Goal: Task Accomplishment & Management: Use online tool/utility

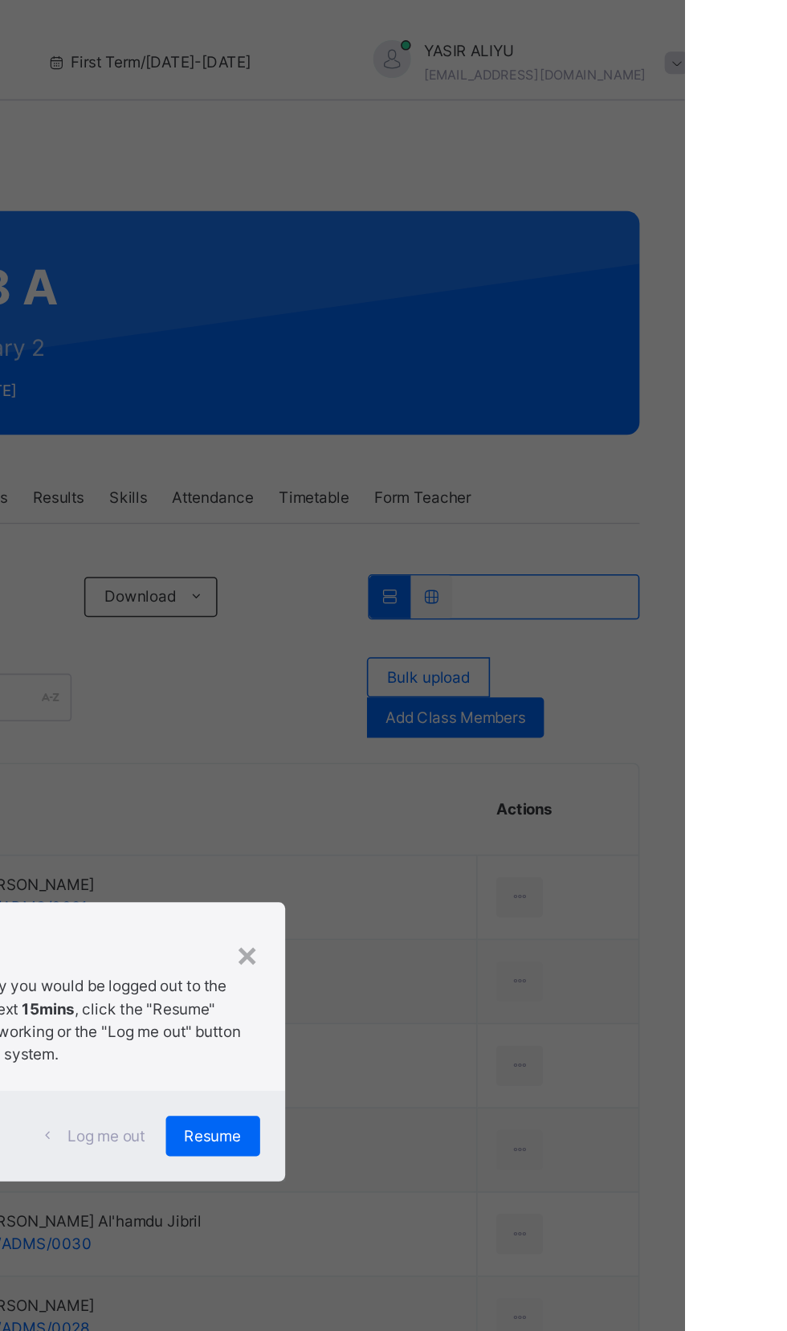
click at [509, 607] on div "× Idle Mode Due to inactivity you would be logged out to the system in the next…" at bounding box center [393, 665] width 787 height 1331
click at [504, 733] on span "Resume" at bounding box center [485, 726] width 36 height 14
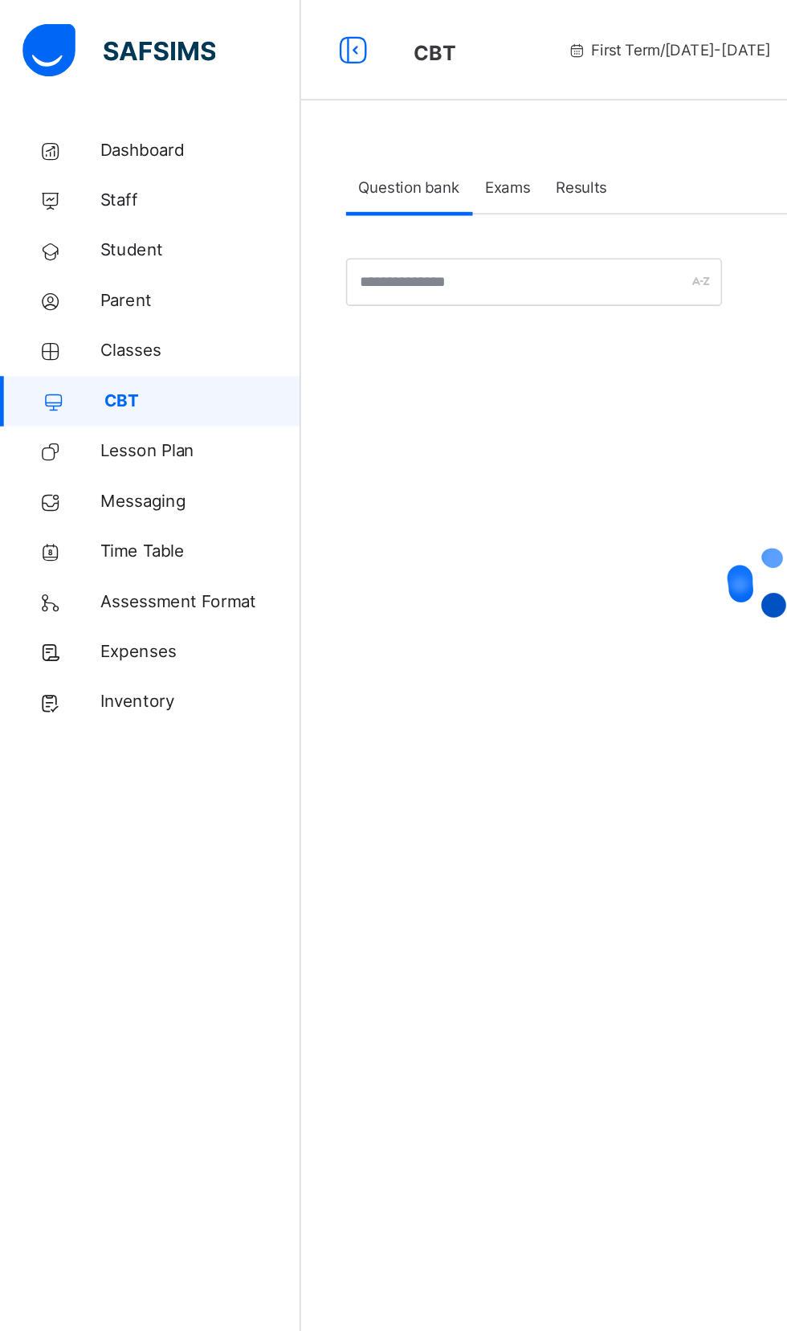
click at [327, 120] on span "Exams" at bounding box center [325, 120] width 29 height 14
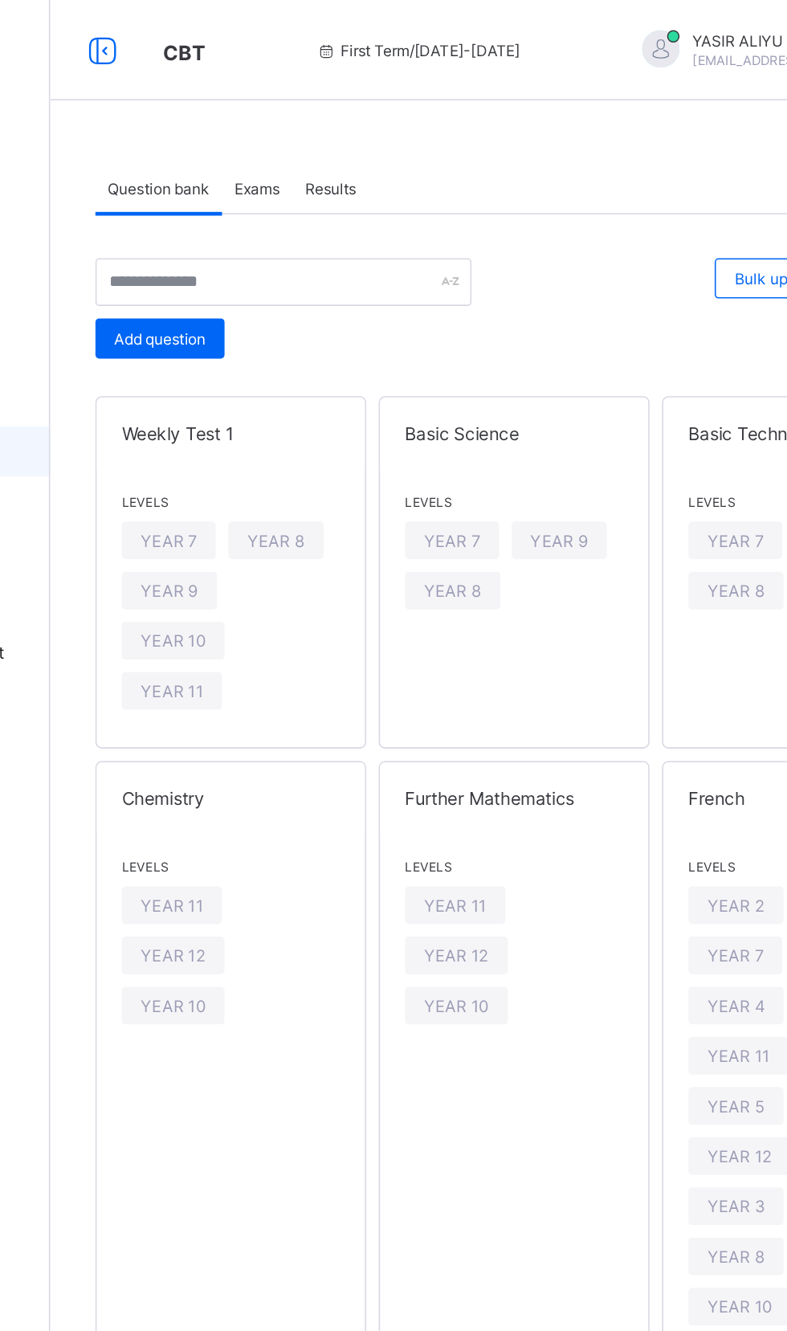
click at [320, 122] on span "Exams" at bounding box center [325, 121] width 29 height 12
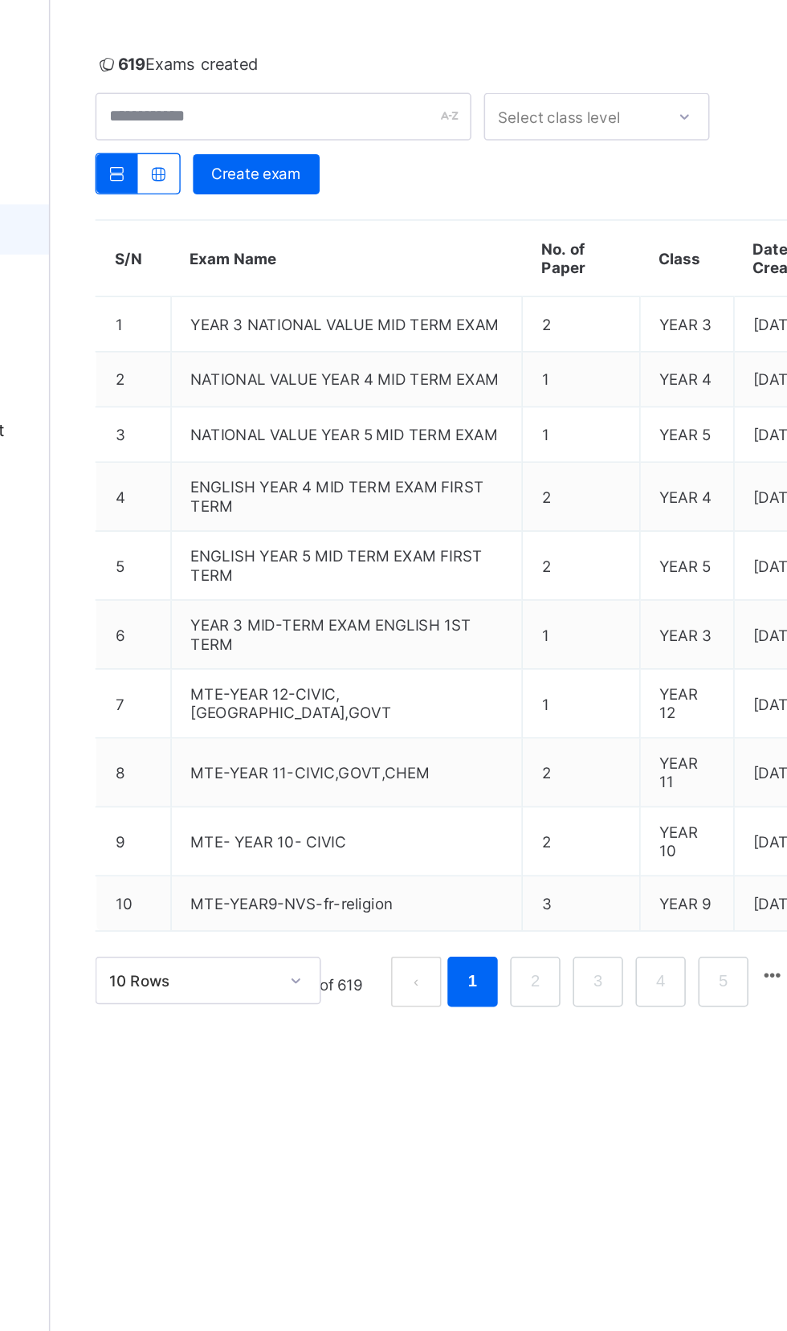
click at [342, 688] on span "MTE- YEAR 10- CIVIC" at bounding box center [333, 681] width 100 height 12
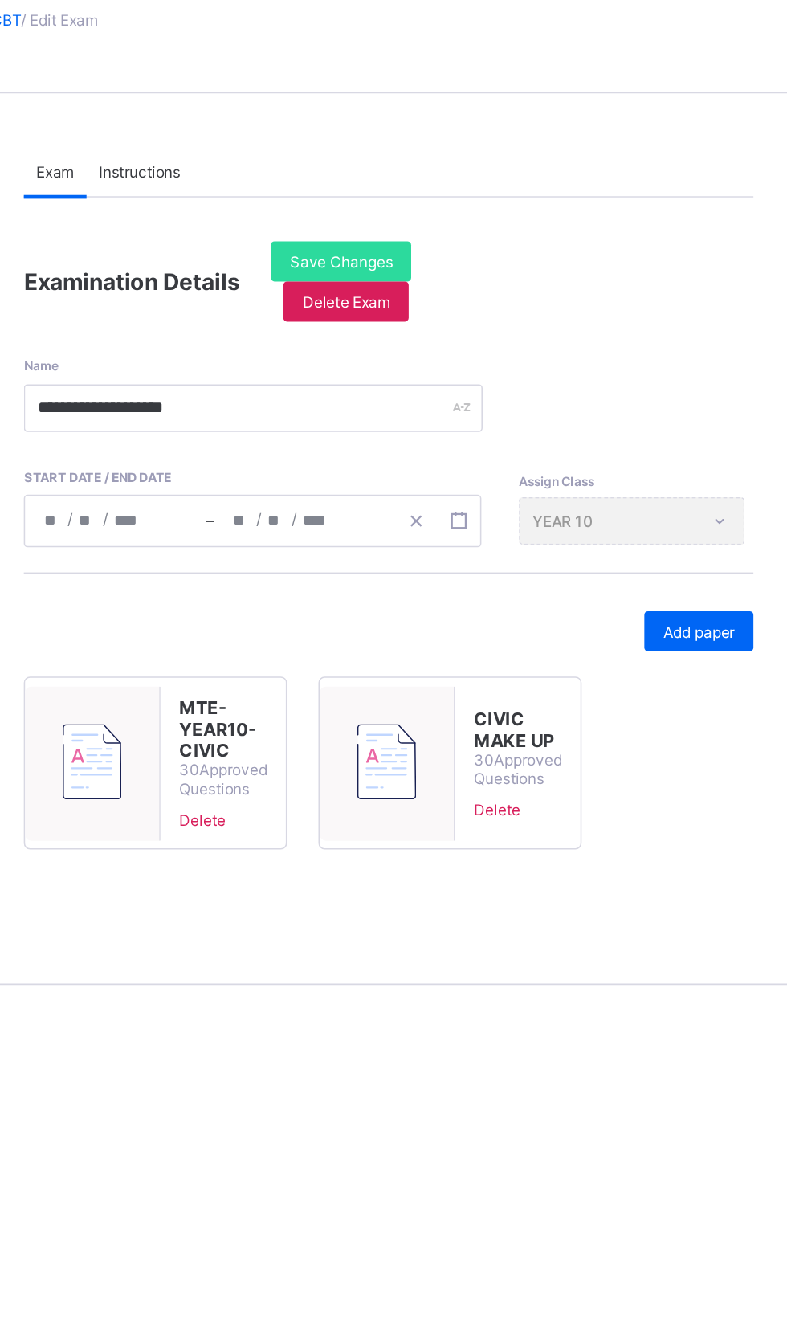
click at [685, 500] on span "Add paper" at bounding box center [689, 502] width 46 height 12
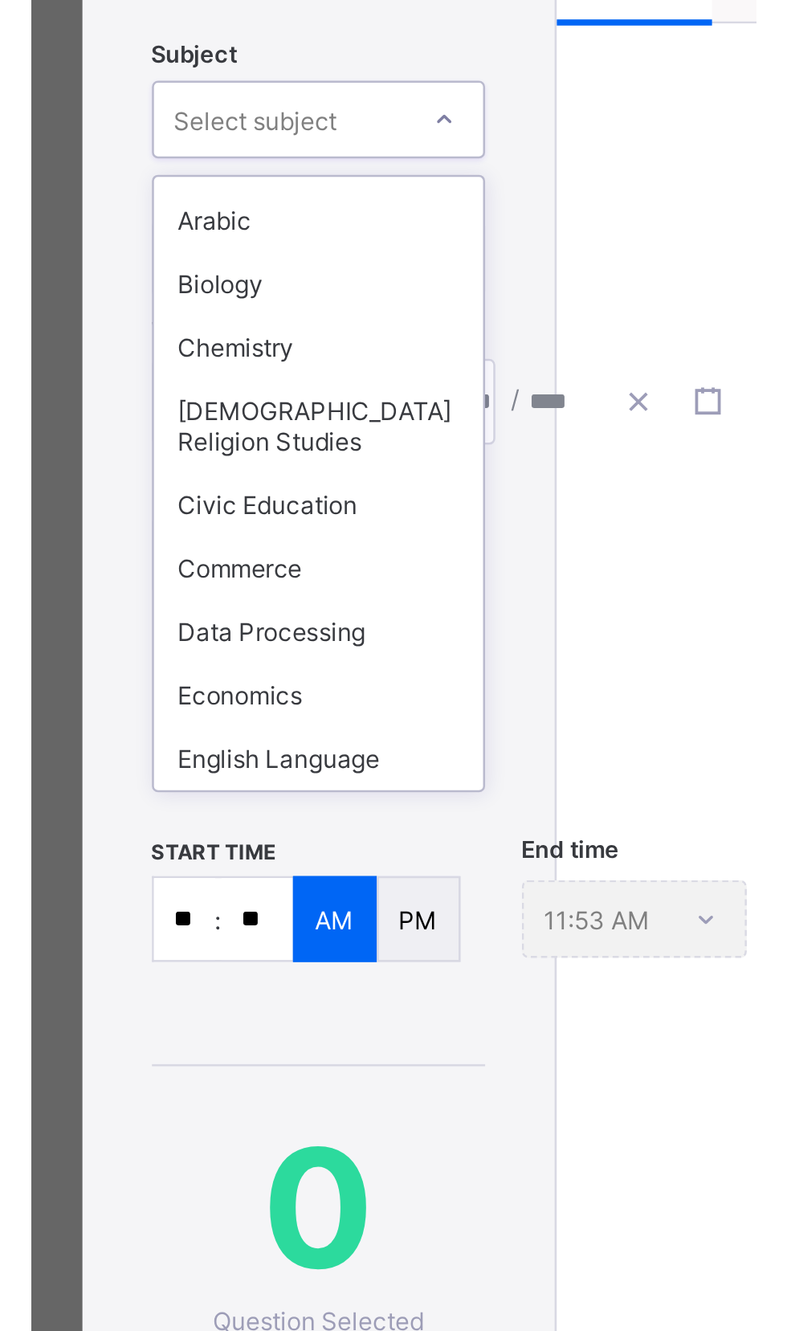
scroll to position [211, 0]
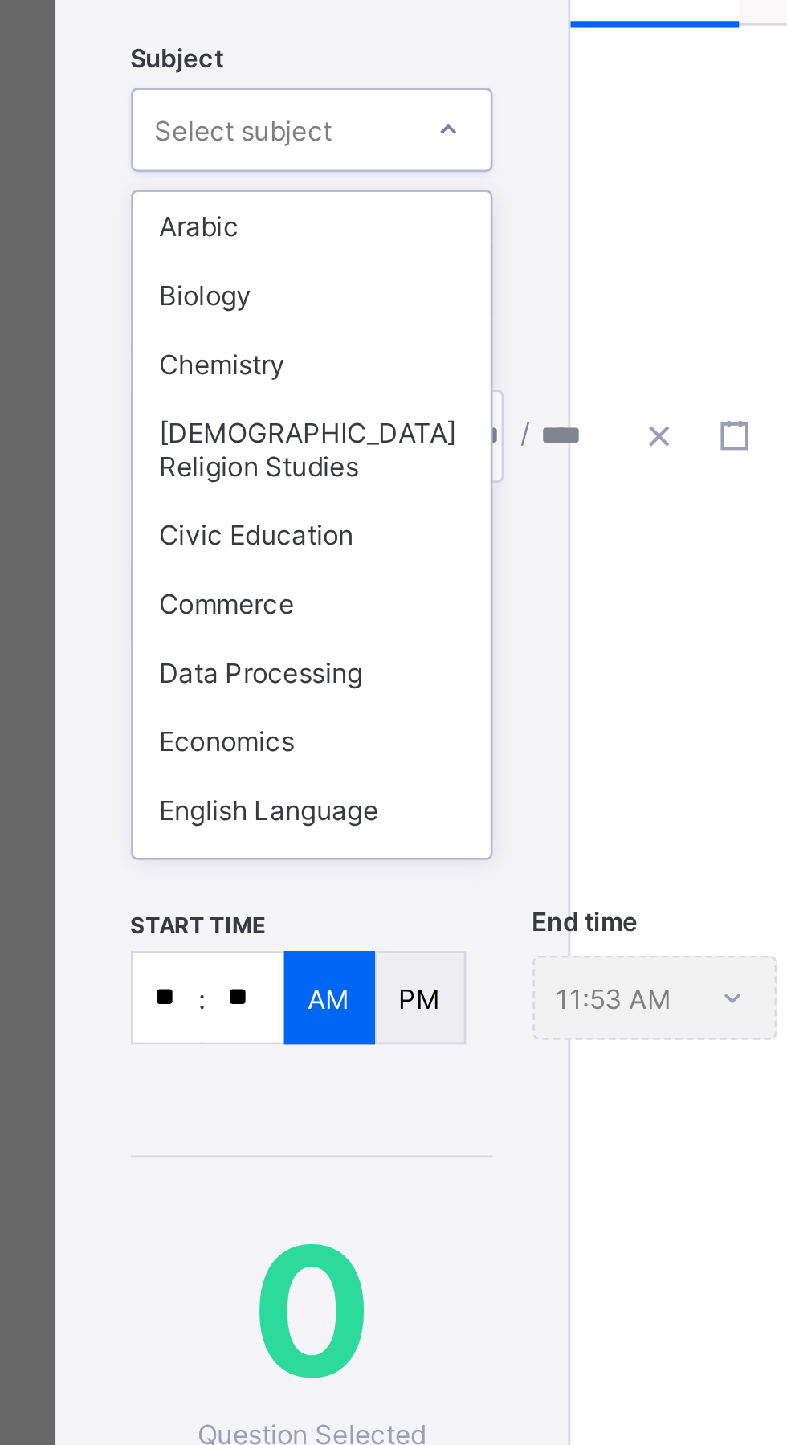
click at [102, 532] on div "Chemistry" at bounding box center [113, 520] width 130 height 25
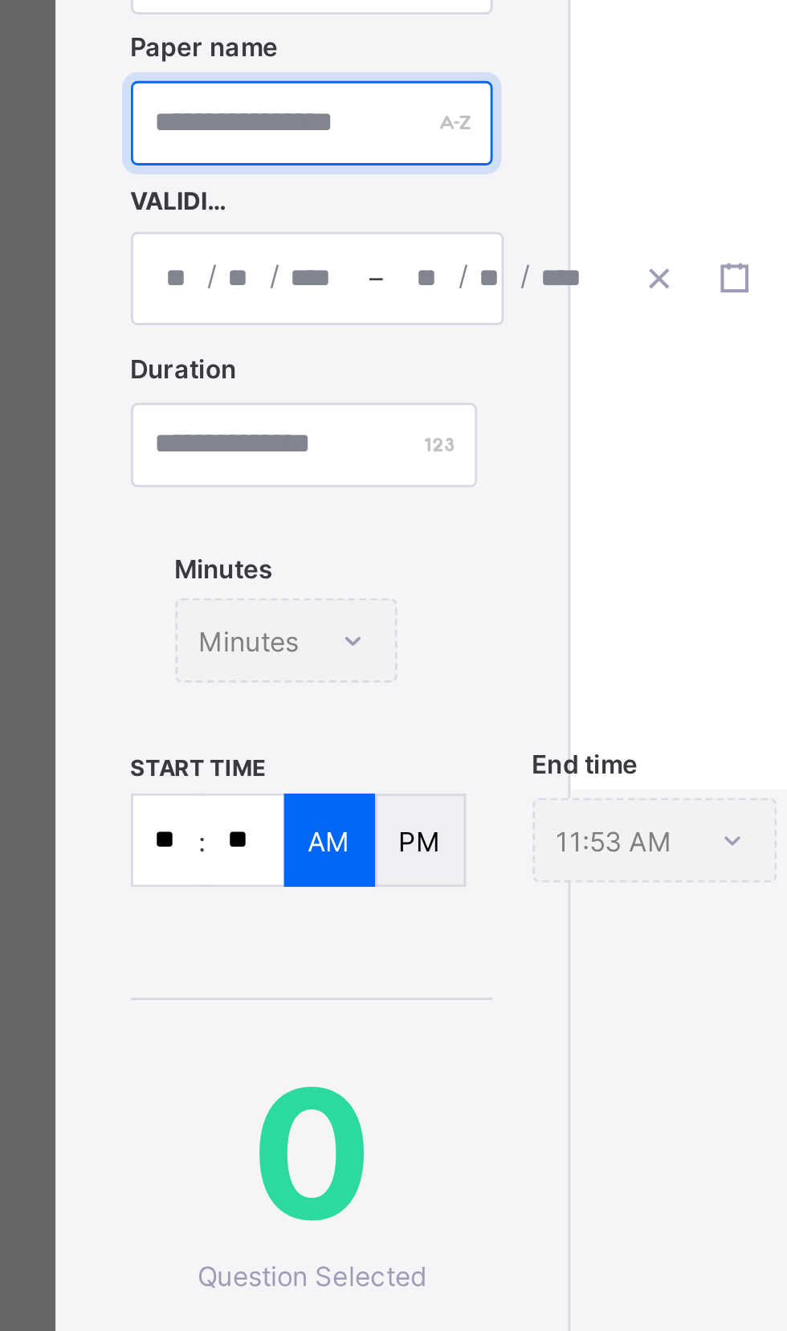
click at [157, 448] on input "text" at bounding box center [113, 433] width 132 height 31
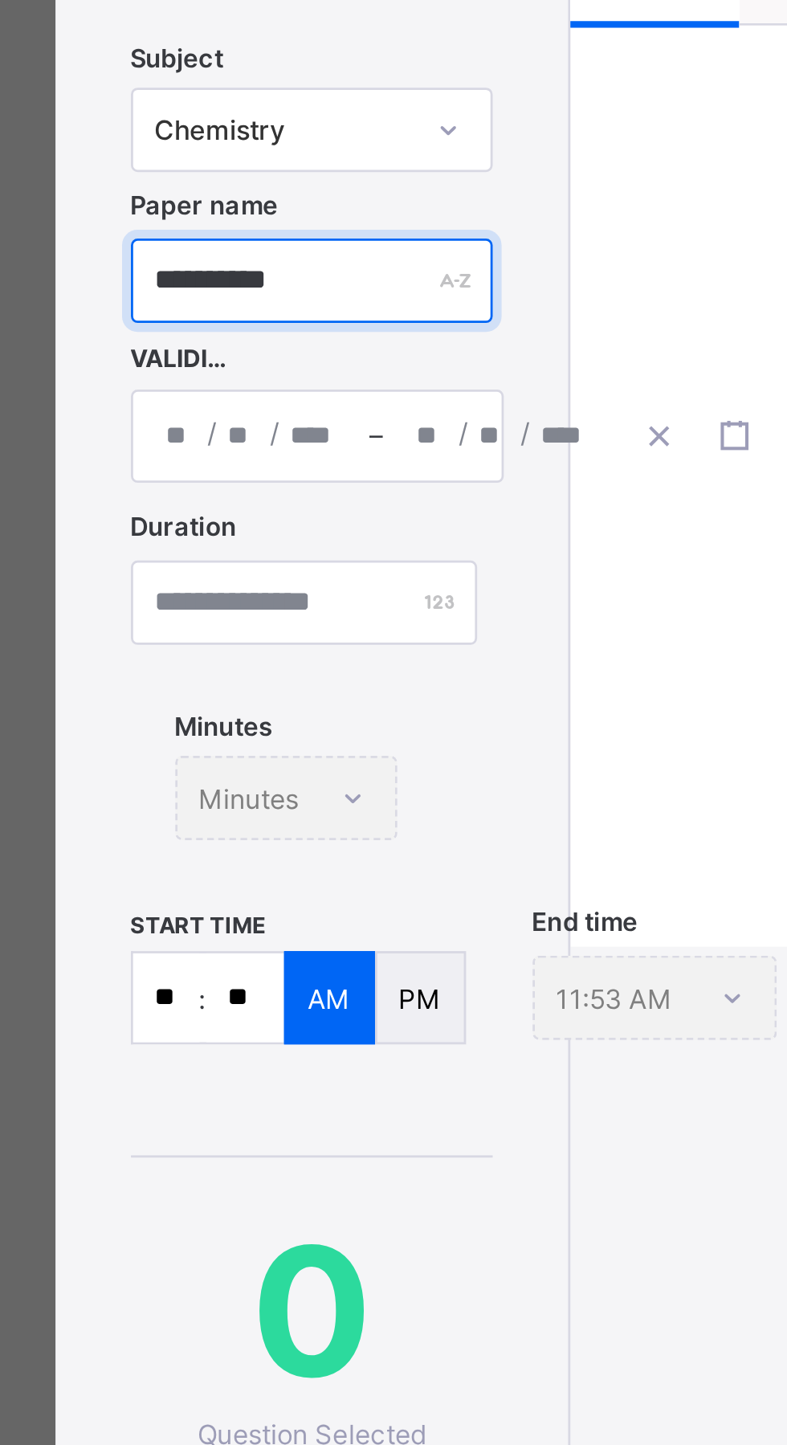
type input "*********"
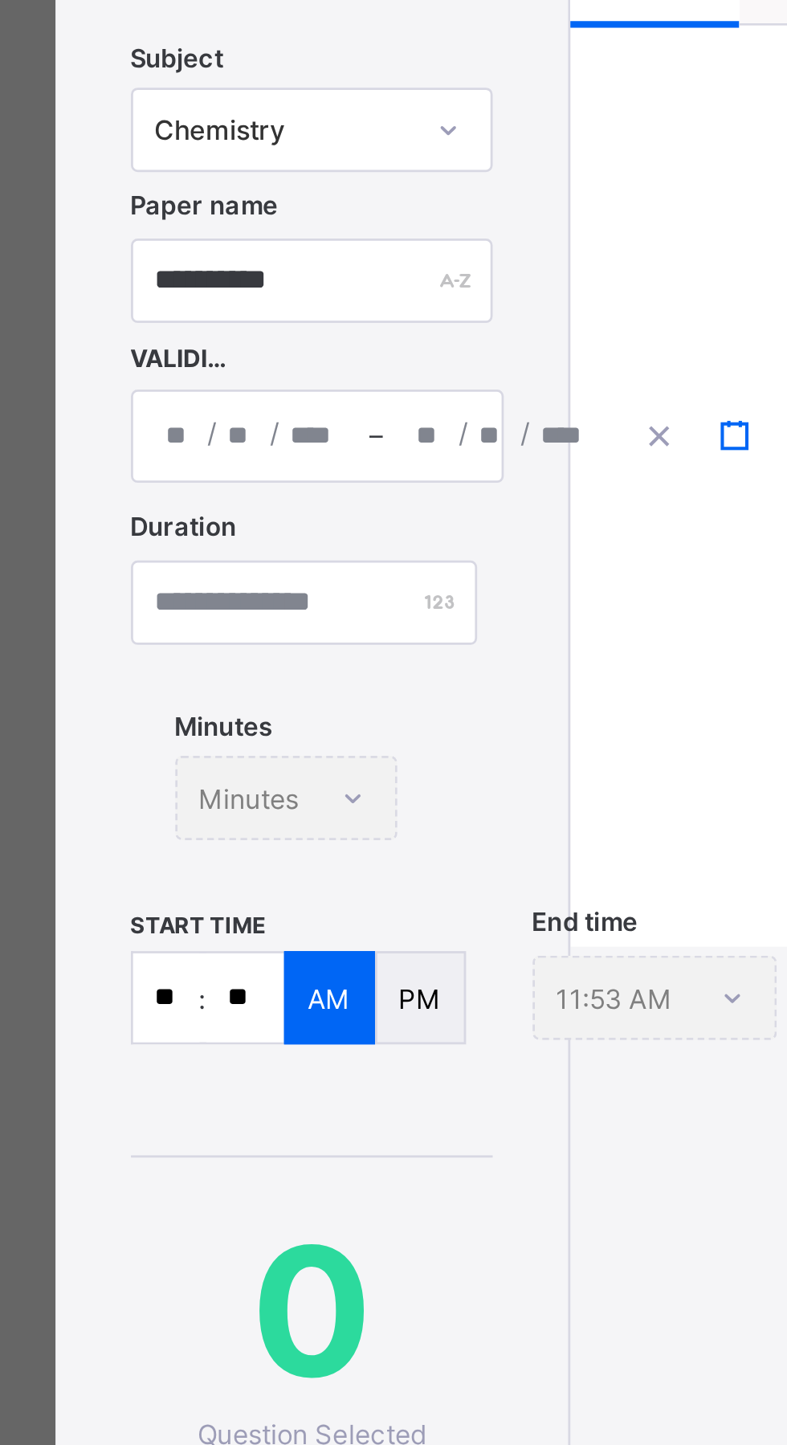
click at [263, 543] on line "button" at bounding box center [263, 542] width 0 height 2
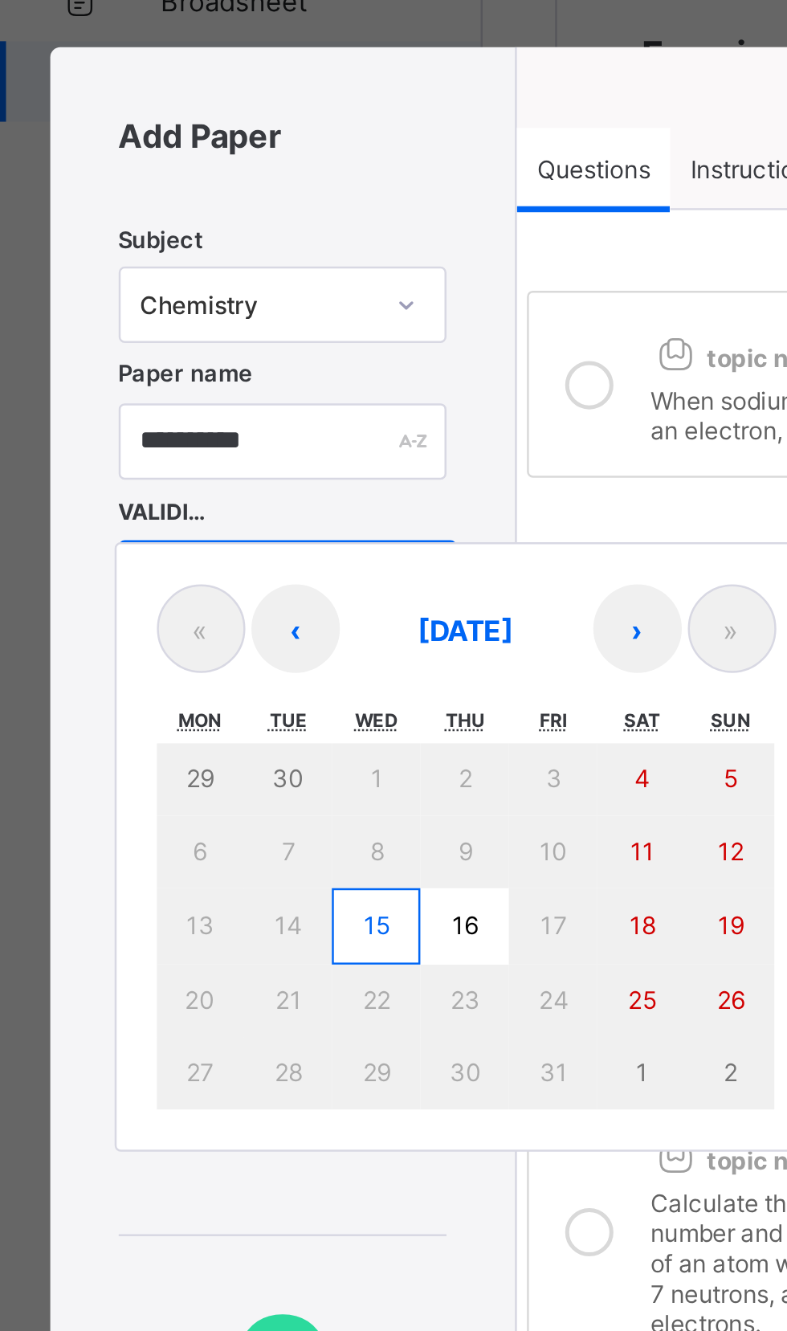
click at [157, 611] on button "15" at bounding box center [150, 626] width 35 height 31
click at [156, 620] on abbr "15" at bounding box center [150, 626] width 10 height 12
type input "**********"
type input "**"
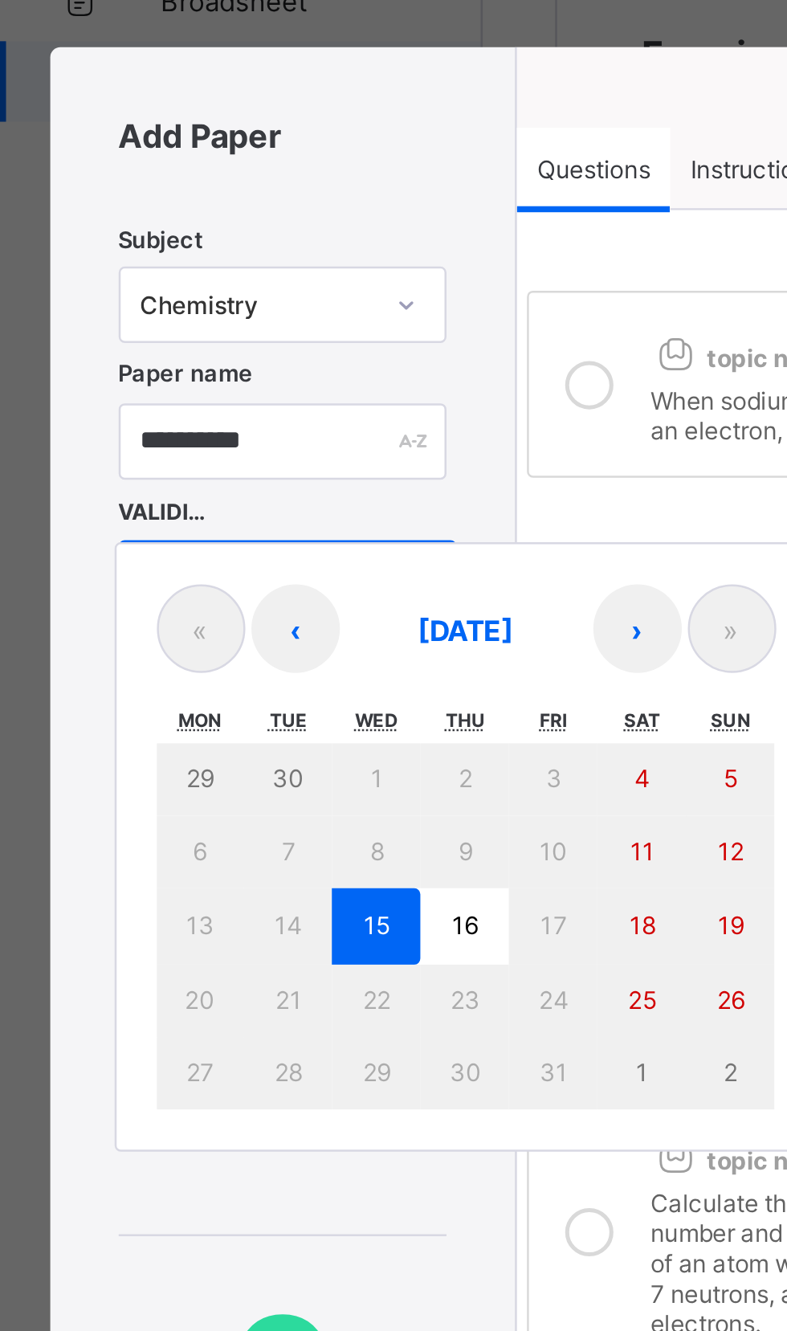
type input "****"
type input "**********"
type input "**"
type input "****"
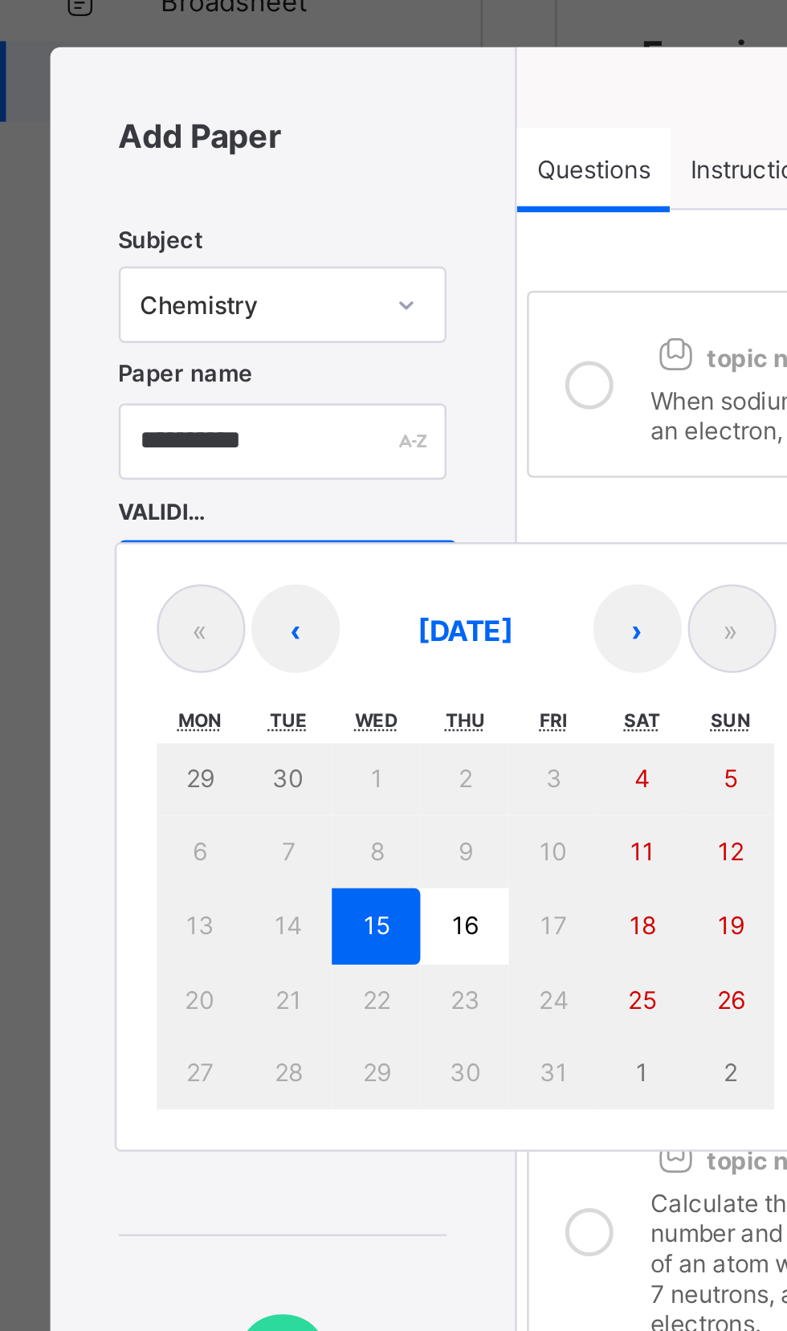
type input "**"
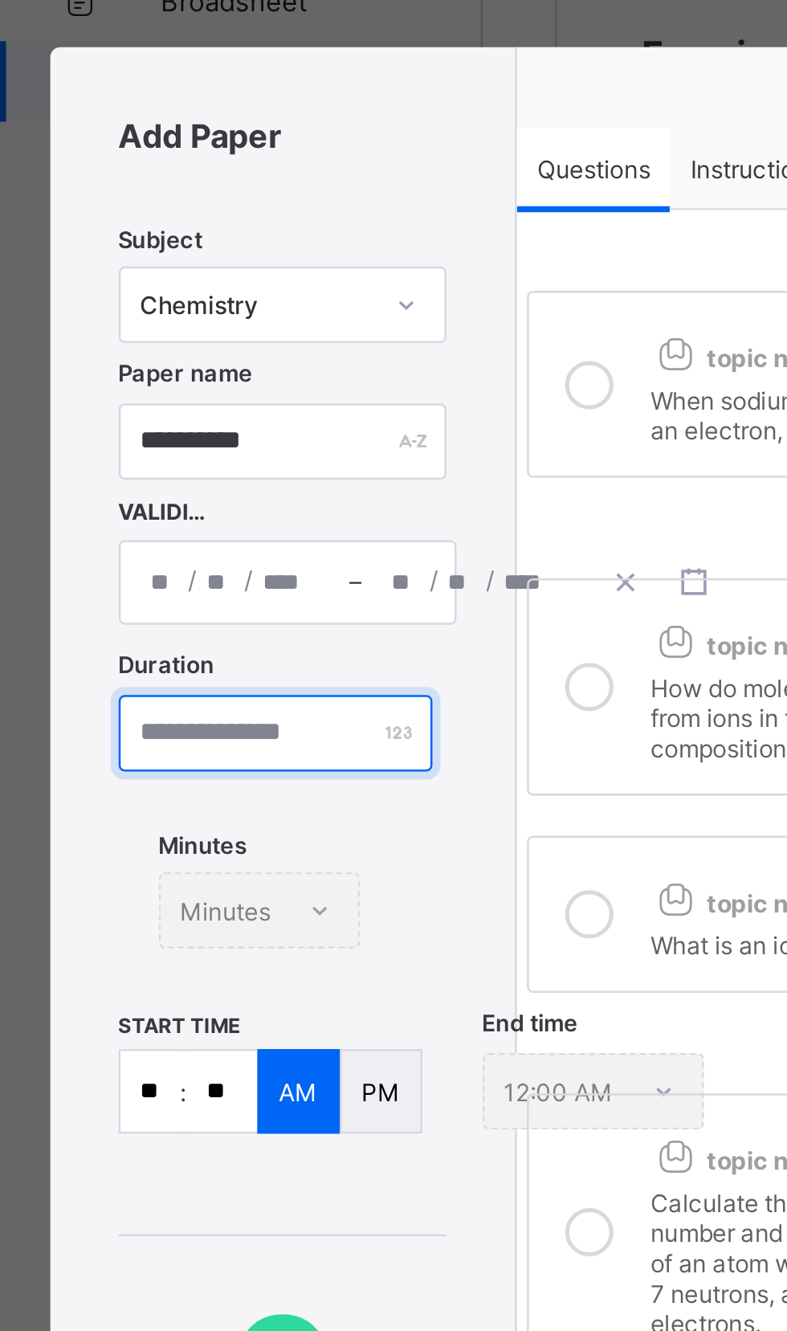
click at [137, 534] on input "number" at bounding box center [109, 549] width 125 height 31
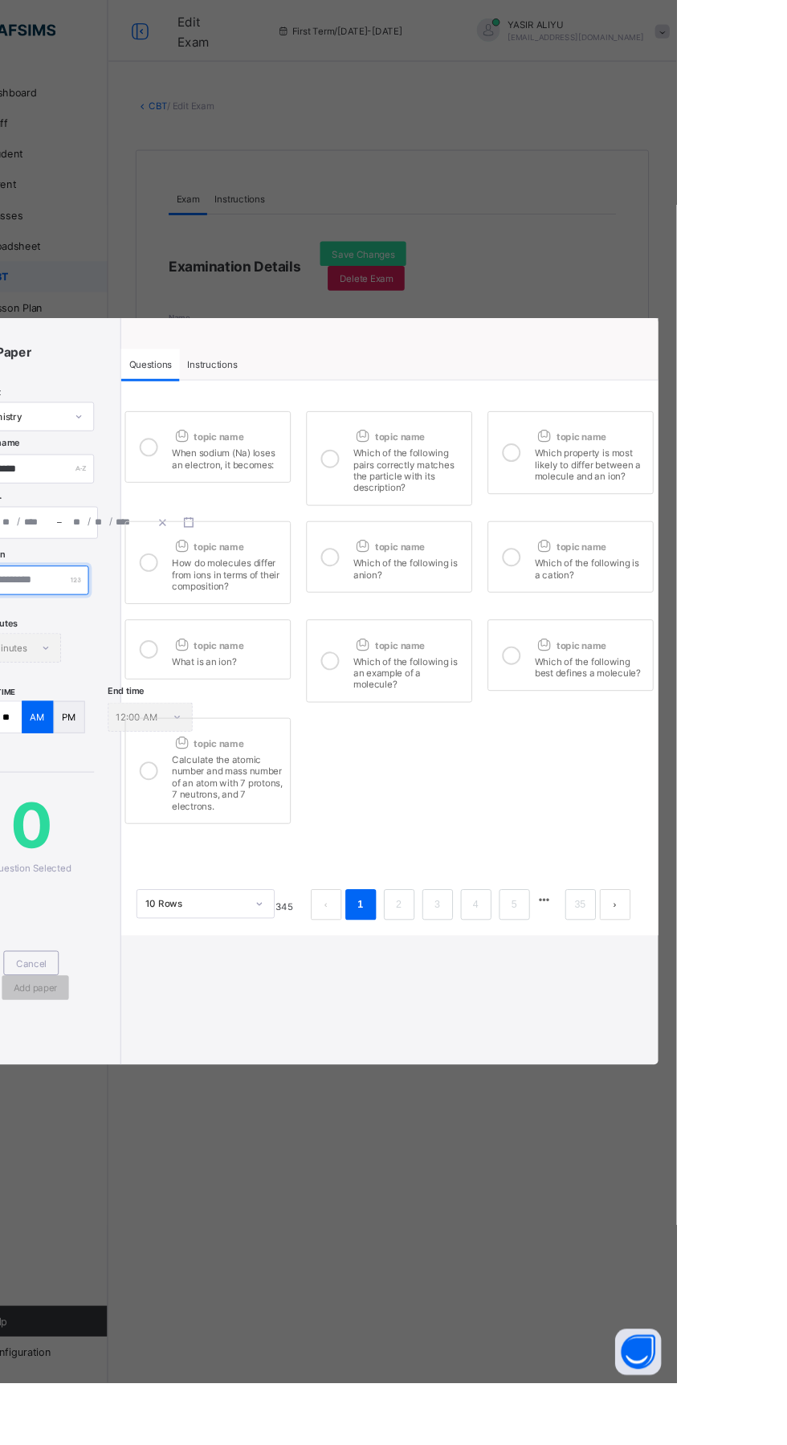
type input "**"
click at [300, 463] on div "When sodium (Na) loses an electron, it becomes:" at bounding box center [317, 477] width 116 height 28
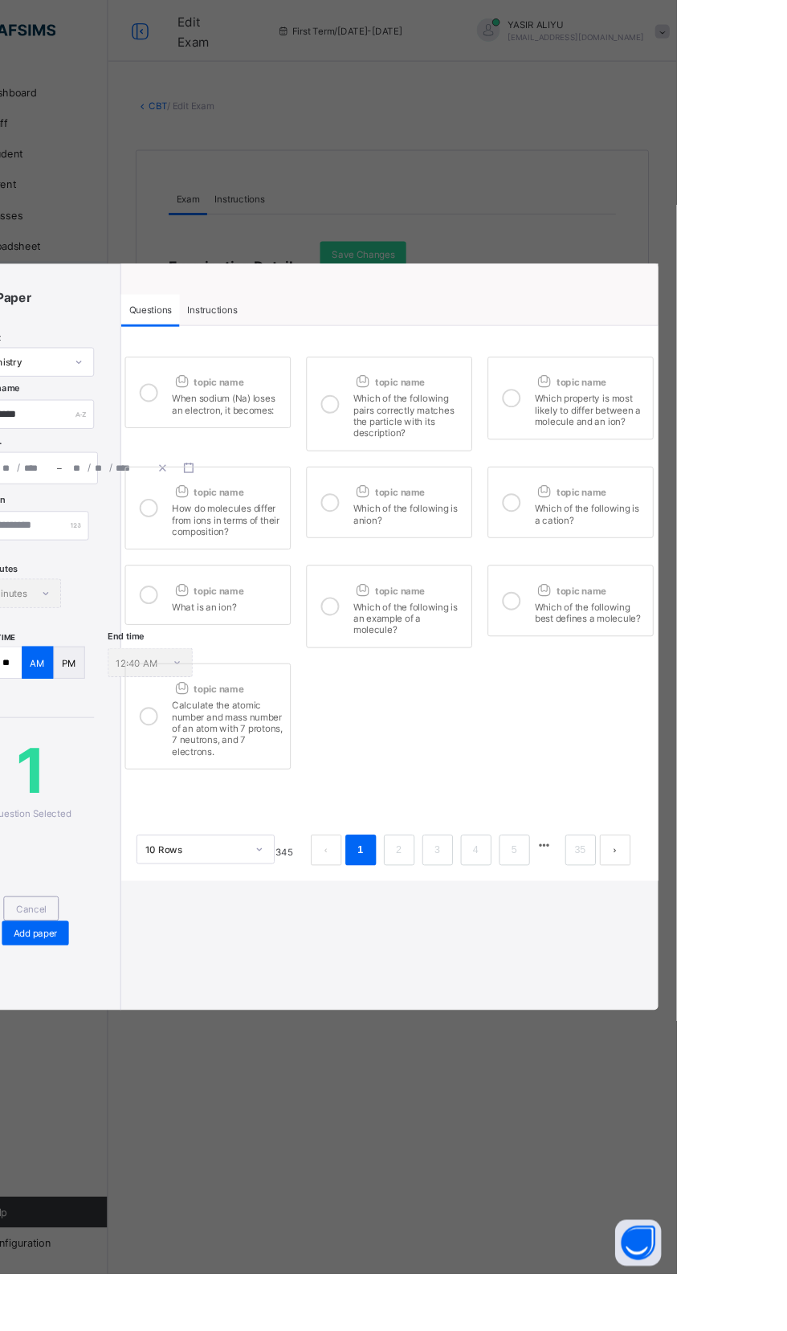
click at [441, 451] on div at bounding box center [425, 422] width 32 height 73
click at [501, 390] on label "topic name Which of the following pairs correctly matches the particle with its…" at bounding box center [486, 422] width 173 height 99
click at [441, 394] on div at bounding box center [425, 422] width 32 height 73
click at [624, 406] on icon at bounding box center [614, 415] width 19 height 19
click at [289, 574] on label "topic name How do molecules differ from ions in terms of their composition?" at bounding box center [296, 531] width 173 height 87
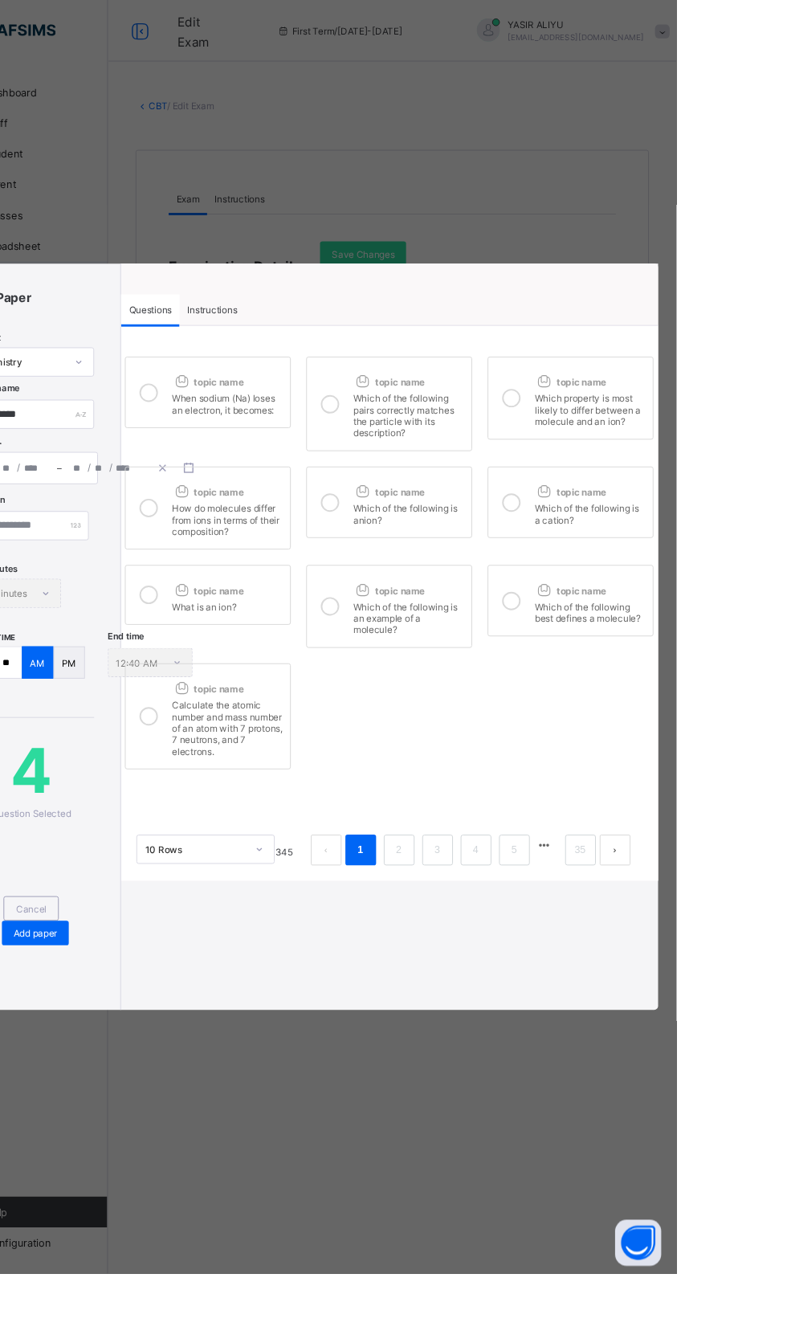
click at [520, 520] on span "topic name" at bounding box center [486, 514] width 75 height 12
click at [717, 562] on label "topic name Which of the following is a cation?" at bounding box center [676, 525] width 173 height 75
click at [301, 640] on div "What is an ion?" at bounding box center [317, 632] width 116 height 16
click at [515, 664] on div "Which of the following is an example of a molecule?" at bounding box center [507, 644] width 116 height 40
click at [736, 652] on div "Which of the following best defines a molecule?" at bounding box center [697, 638] width 116 height 28
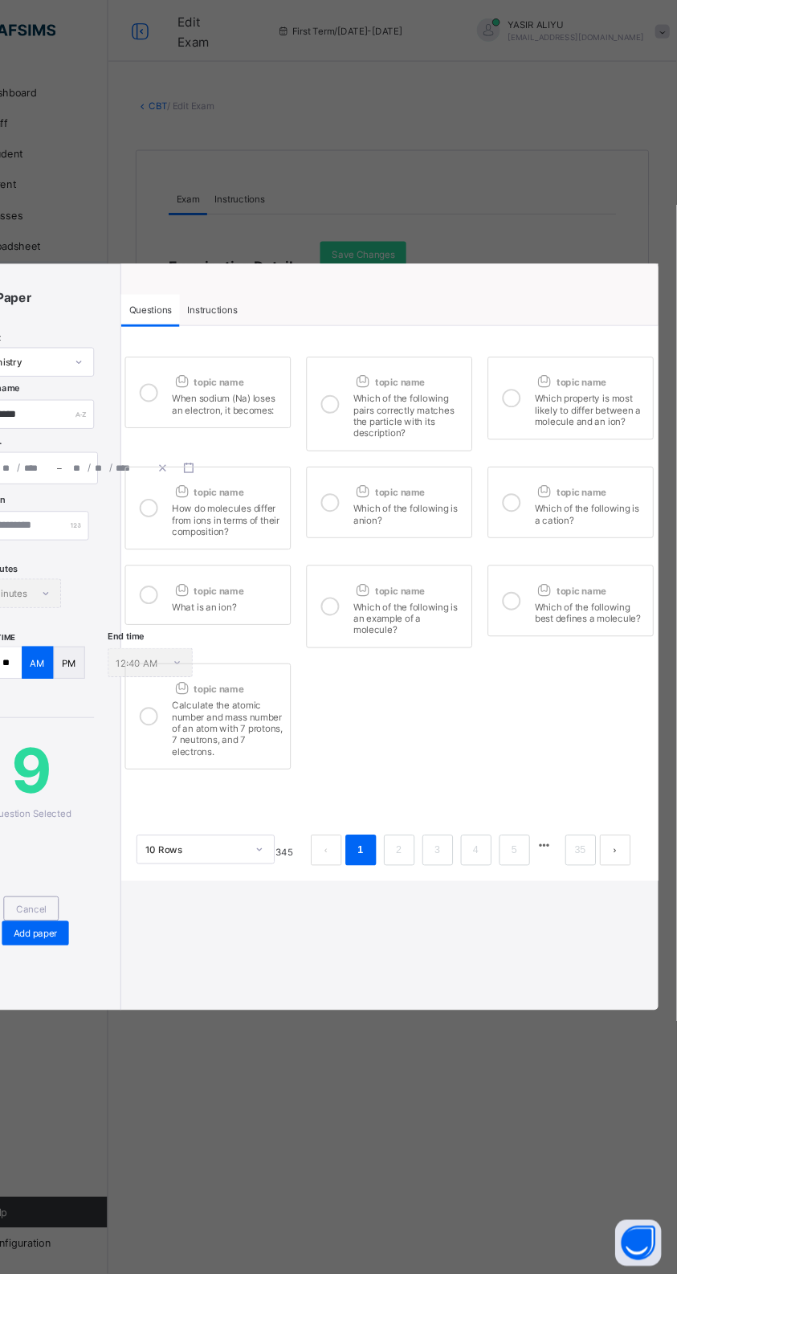
click at [300, 791] on div "Calculate the atomic number and mass number of an atom with 7 protons, 7 neutro…" at bounding box center [317, 759] width 116 height 64
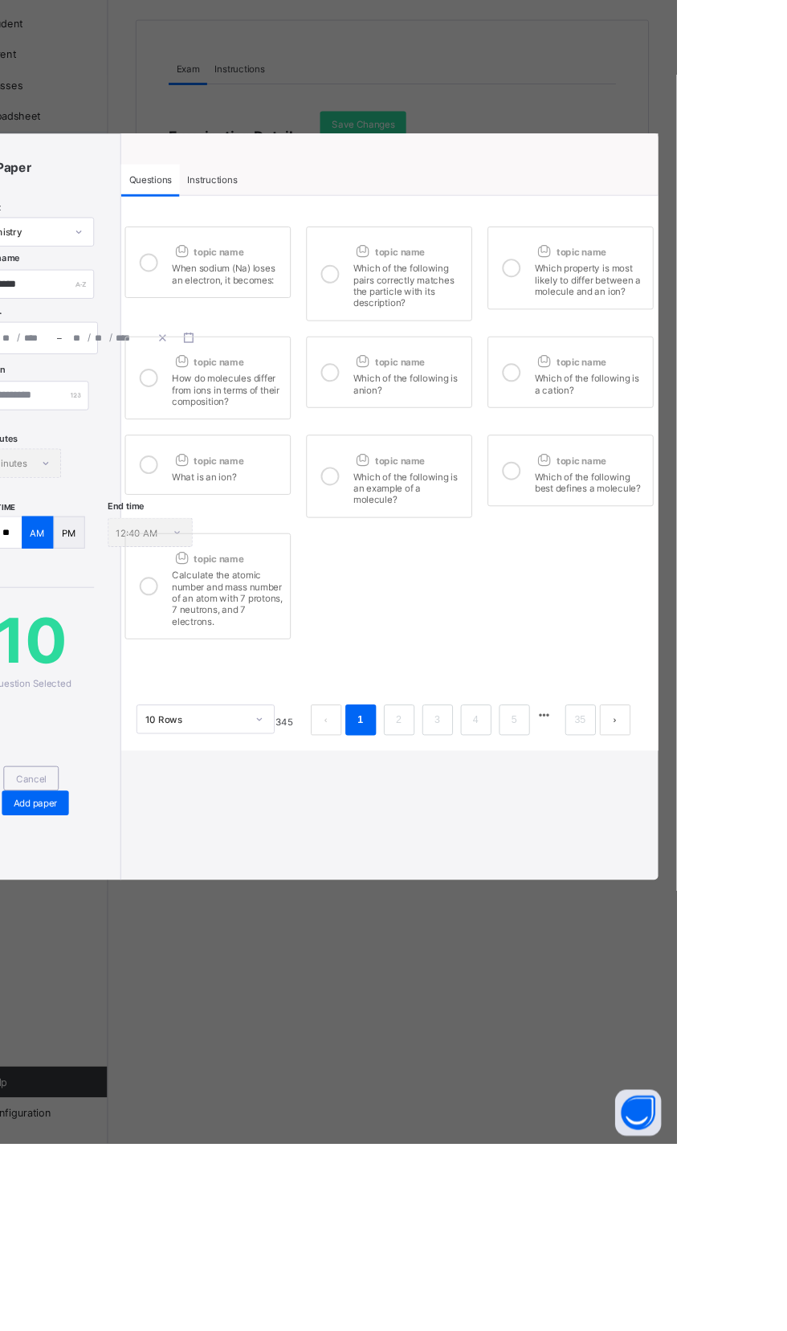
scroll to position [0, 0]
click at [504, 899] on link "2" at bounding box center [496, 888] width 15 height 21
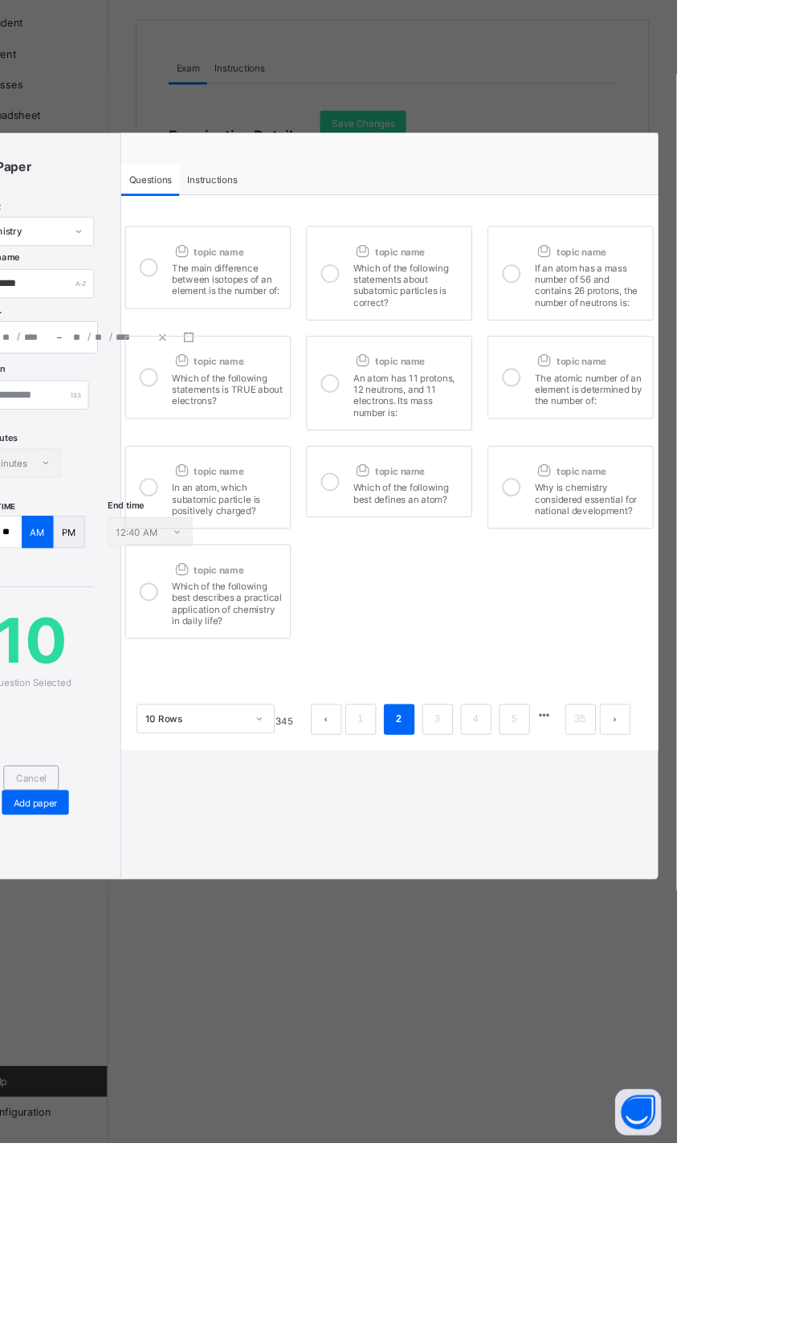
click at [297, 447] on div "The main difference between isotopes of an element is the number of:" at bounding box center [317, 426] width 116 height 40
click at [520, 459] on div "Which of the following statements about subatomic particles is correct?" at bounding box center [507, 432] width 116 height 52
click at [720, 471] on label "topic name If an atom has a mass number of 56 and contains 26 protons, the numb…" at bounding box center [676, 422] width 173 height 99
click at [291, 561] on div "Which of the following statements is TRUE about electrons?" at bounding box center [317, 541] width 116 height 40
click at [528, 573] on div "An atom has 11 protons, 12 neutrons, and 11 electrons. Its mass number is:" at bounding box center [507, 547] width 116 height 52
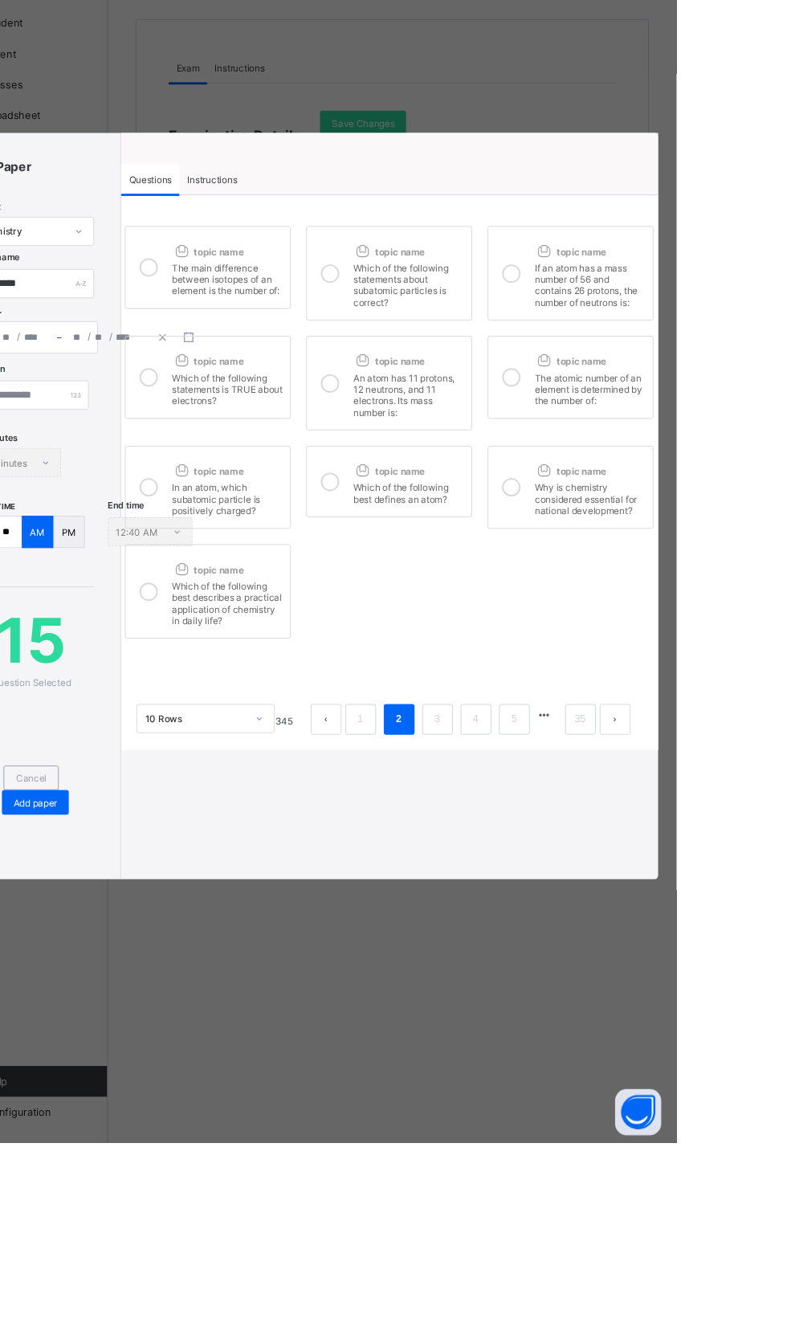
click at [734, 561] on div "The atomic number of an element is determined by the number of:" at bounding box center [697, 541] width 116 height 40
click at [312, 676] on div "In an atom, which subatomic particle is positively charged?" at bounding box center [317, 656] width 116 height 40
click at [515, 664] on div "Which of the following best defines an atom?" at bounding box center [507, 650] width 116 height 28
click at [733, 676] on div "Why is chemistry considered essential for national development?" at bounding box center [697, 656] width 116 height 40
click at [317, 791] on div "Which of the following best describes a practical application of chemistry in d…" at bounding box center [317, 765] width 116 height 52
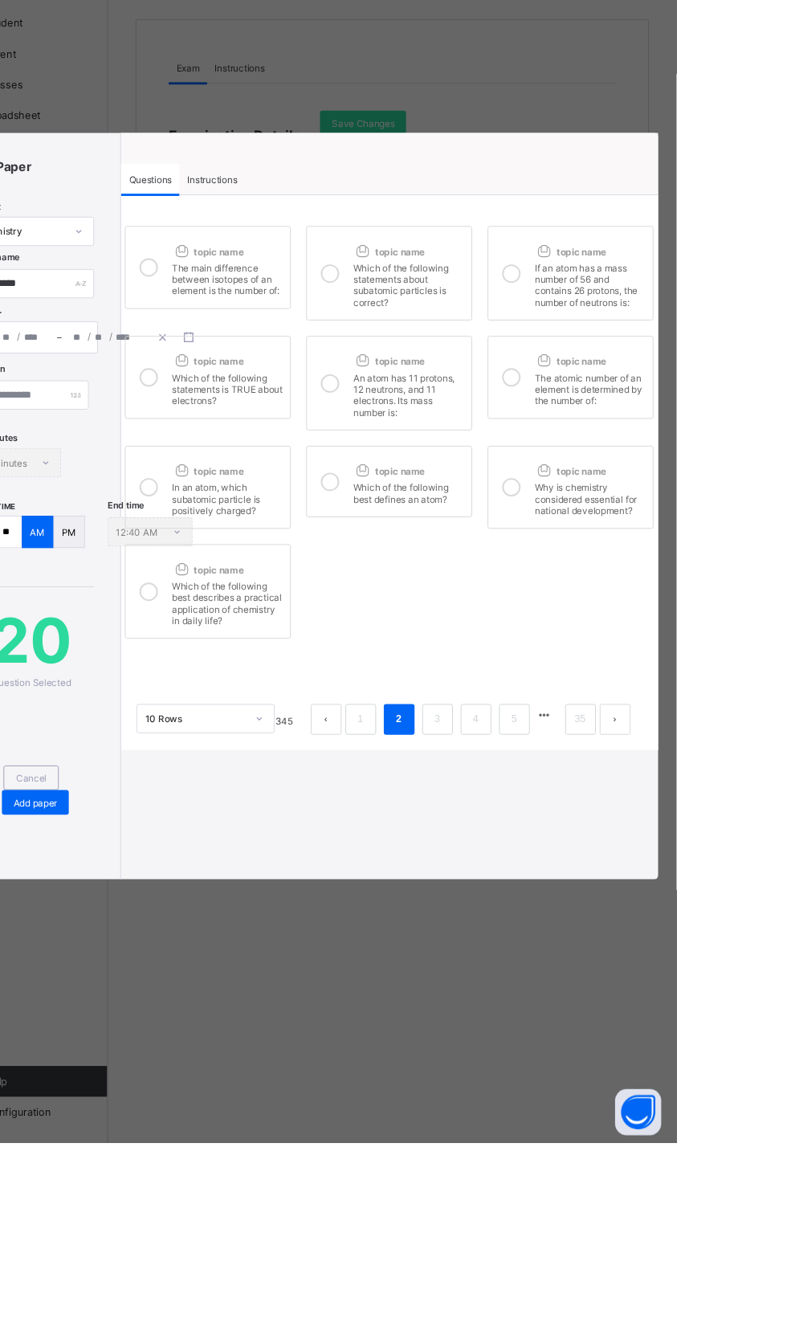
click at [545, 899] on link "3" at bounding box center [536, 888] width 15 height 21
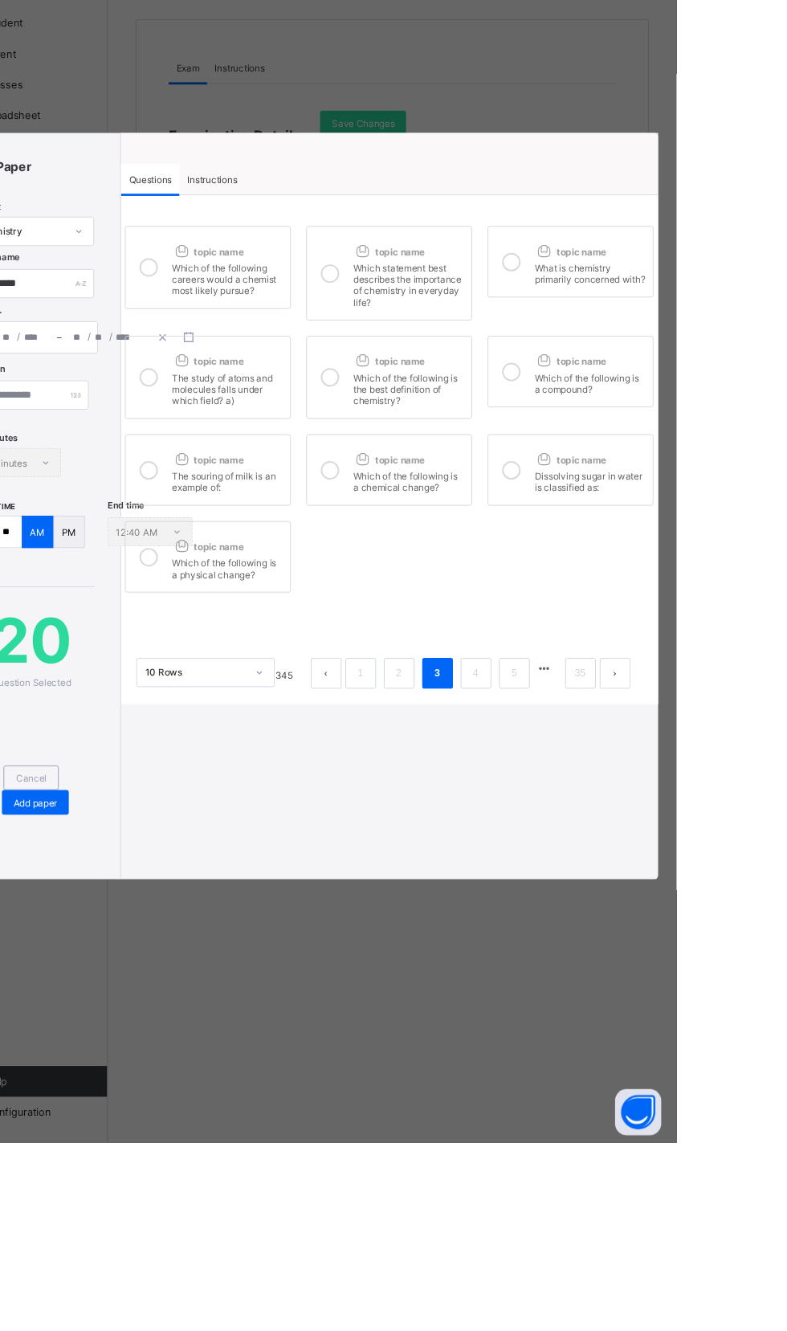
click at [288, 459] on label "topic name Which of the following careers would a chemist most likely pursue?" at bounding box center [296, 416] width 173 height 87
click at [511, 459] on div "Which statement best describes the importance of chemistry in everyday life?" at bounding box center [507, 432] width 116 height 52
click at [754, 435] on div "What is chemistry primarily concerned with?" at bounding box center [697, 420] width 116 height 28
click at [323, 561] on div "The study of atoms and molecules falls under which field? a)" at bounding box center [317, 541] width 116 height 40
click at [550, 561] on div "Which of the following is the best definition of chemistry?" at bounding box center [507, 541] width 116 height 40
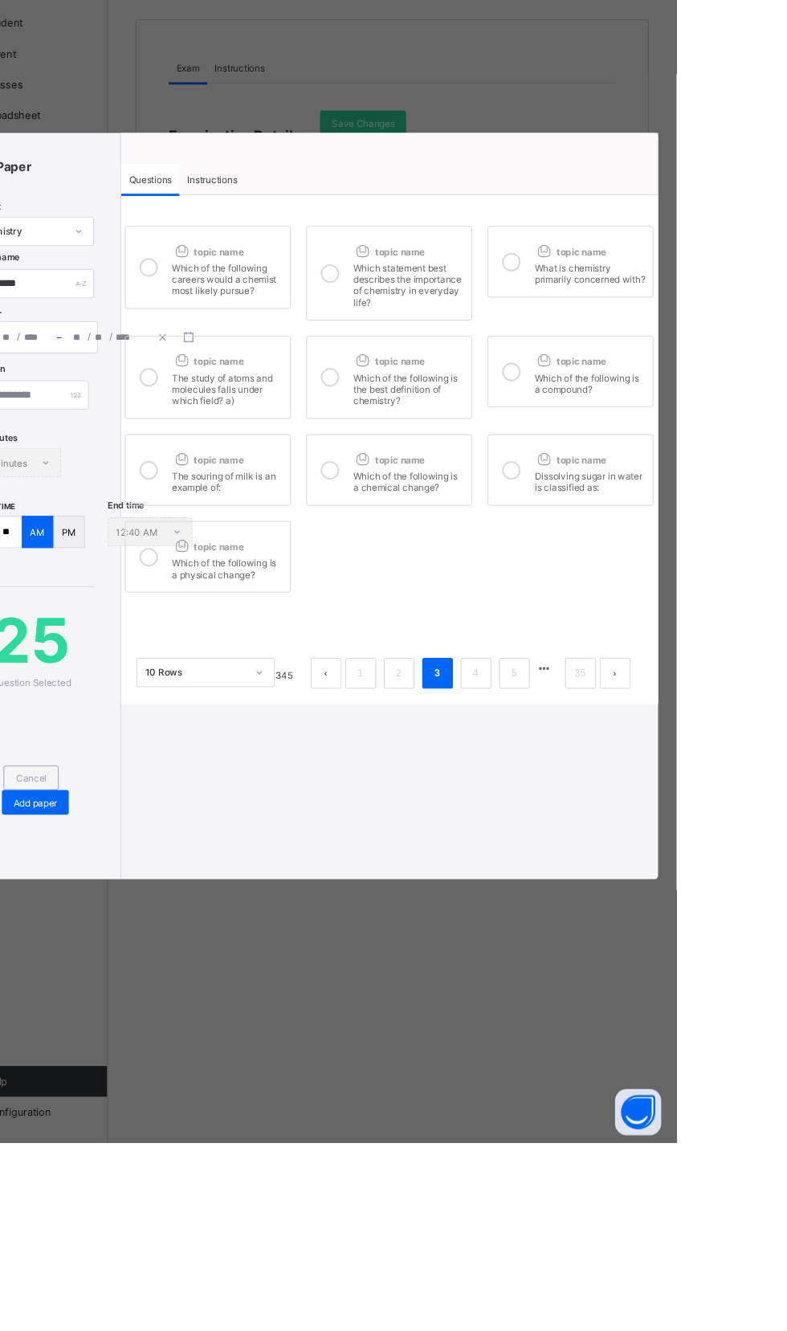
click at [754, 549] on div "Which of the following is a compound?" at bounding box center [697, 535] width 116 height 28
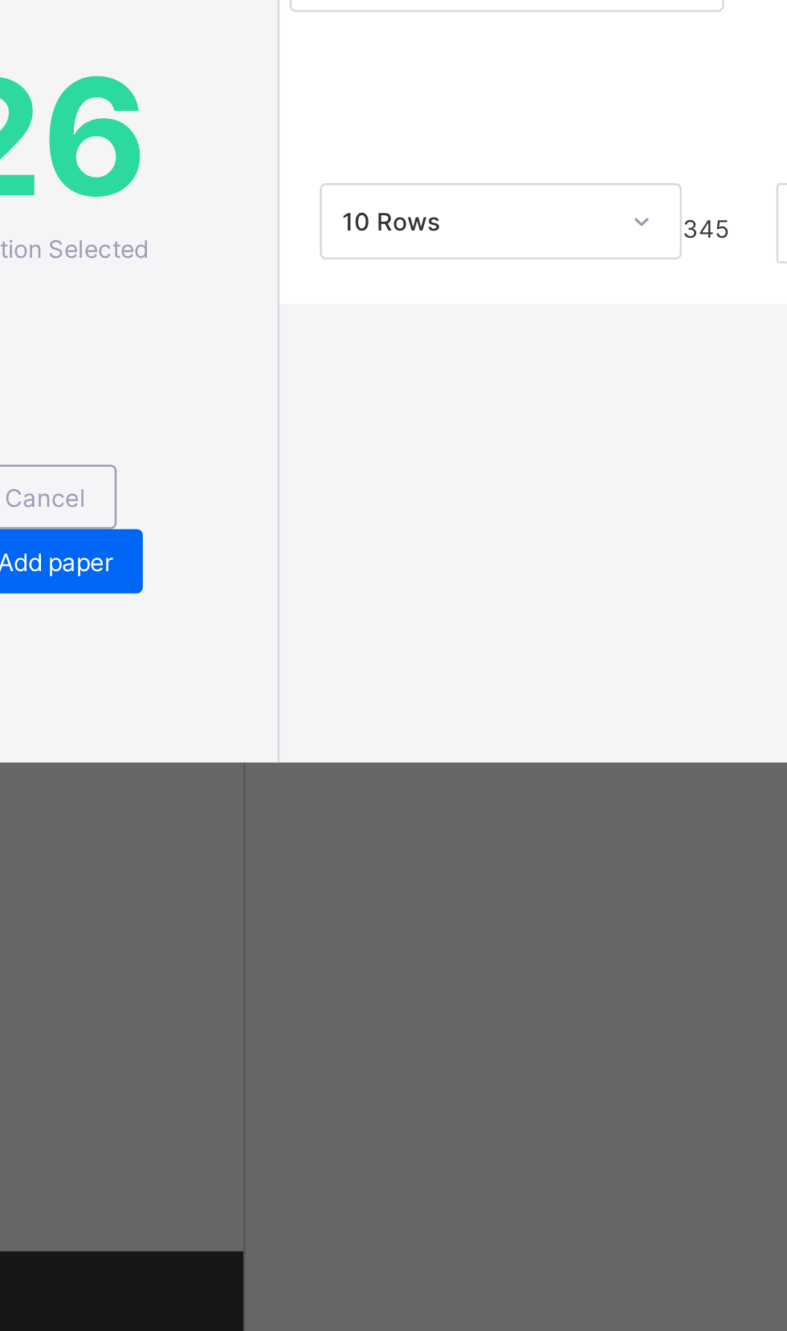
click at [251, 652] on div at bounding box center [235, 627] width 32 height 49
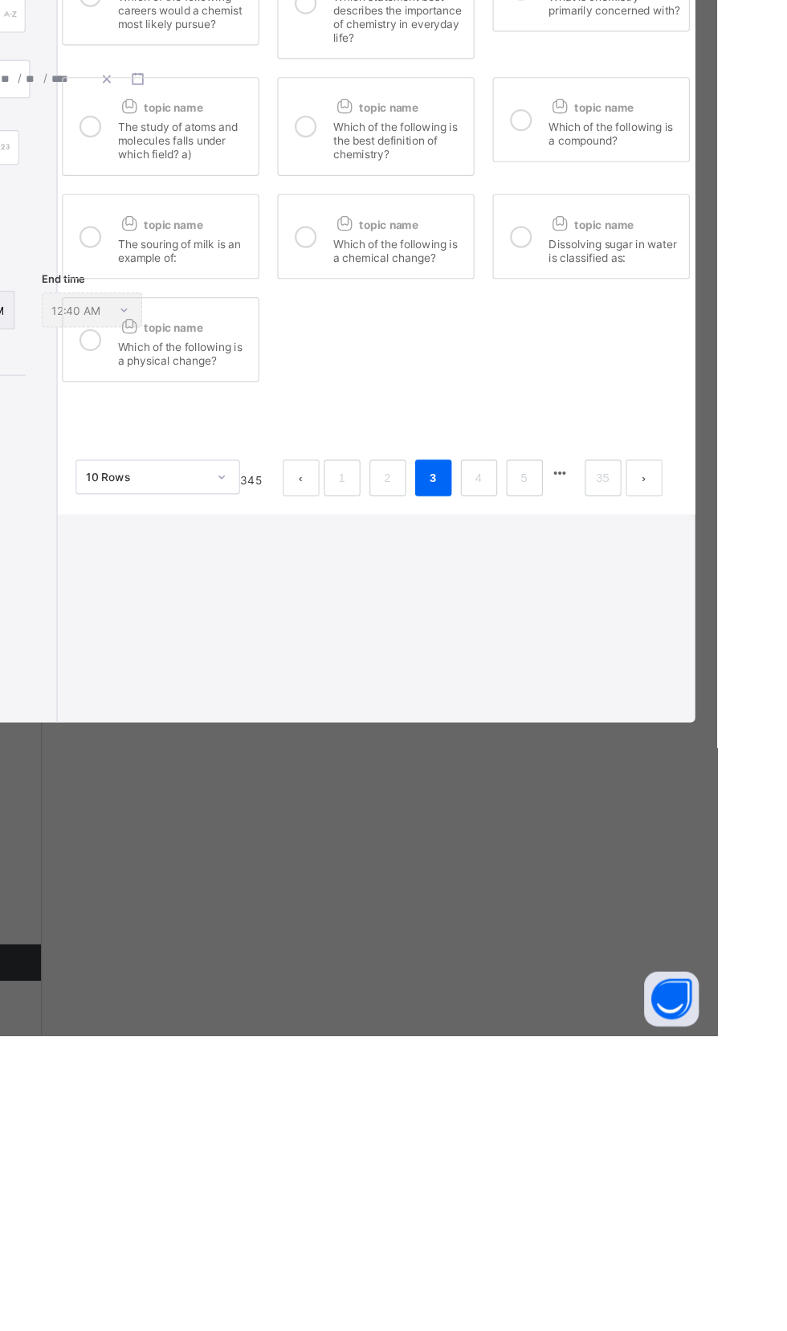
click at [502, 665] on label "topic name Which of the following is a chemical change?" at bounding box center [486, 627] width 173 height 75
click at [736, 652] on div "Dissolving sugar in water is classified as:" at bounding box center [697, 638] width 116 height 28
click at [292, 743] on div "Which of the following is a physical change?" at bounding box center [317, 729] width 116 height 28
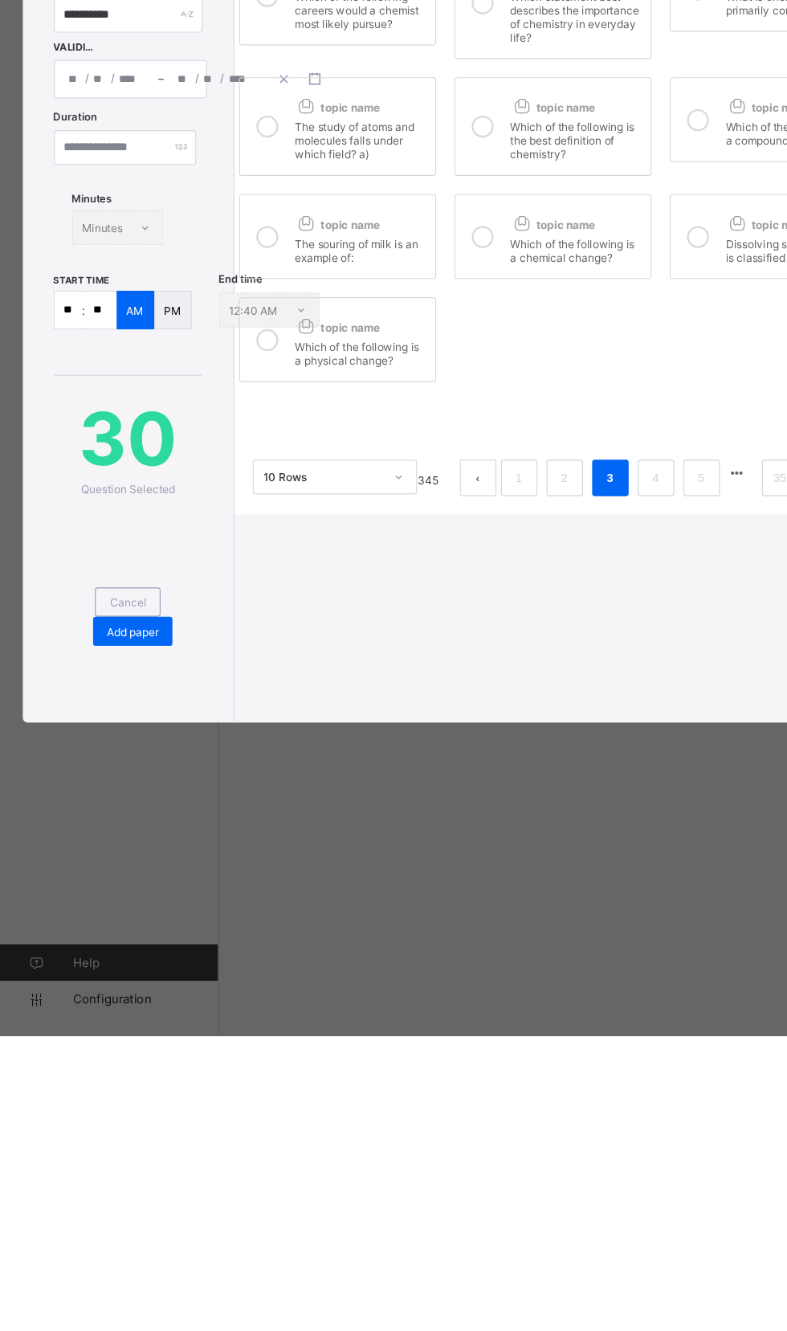
click at [328, 330] on span "Instructions" at bounding box center [301, 324] width 52 height 12
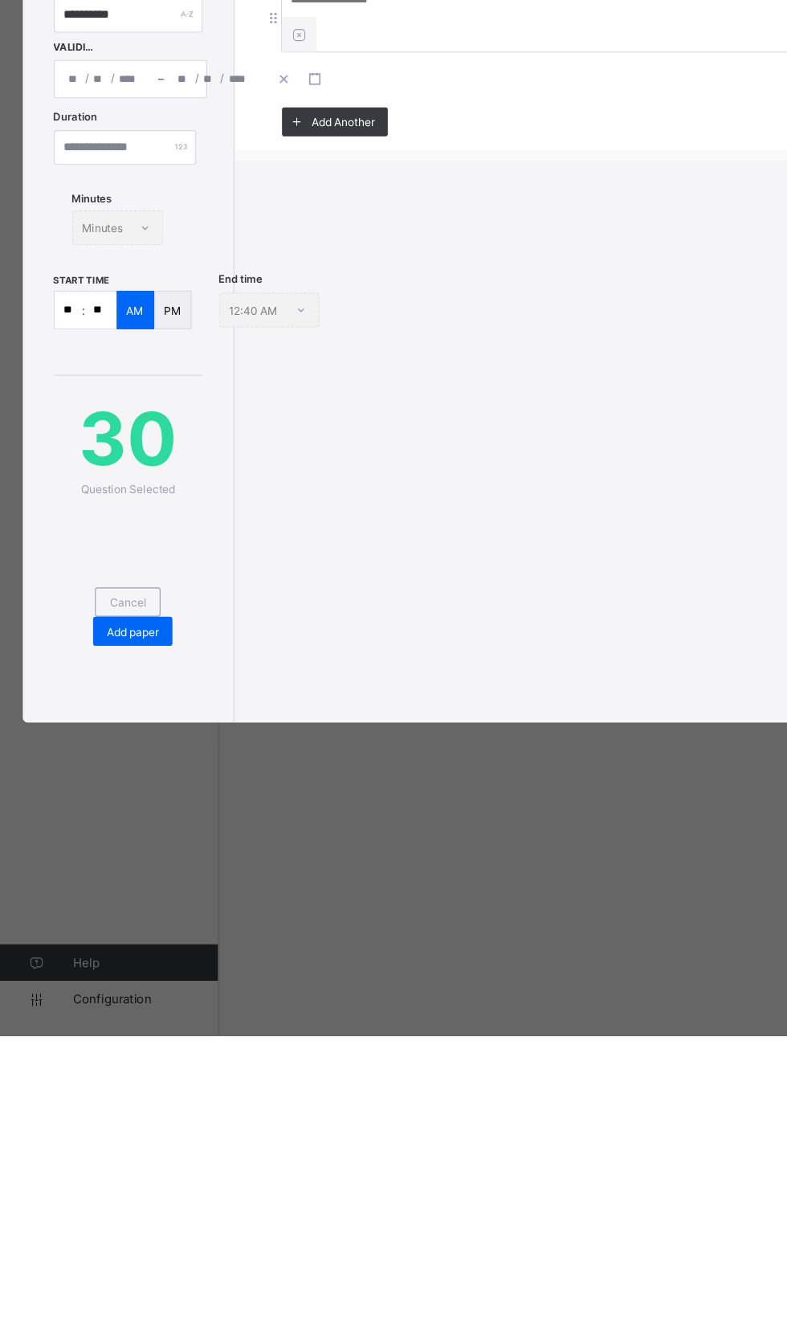
click at [355, 435] on input at bounding box center [529, 419] width 562 height 31
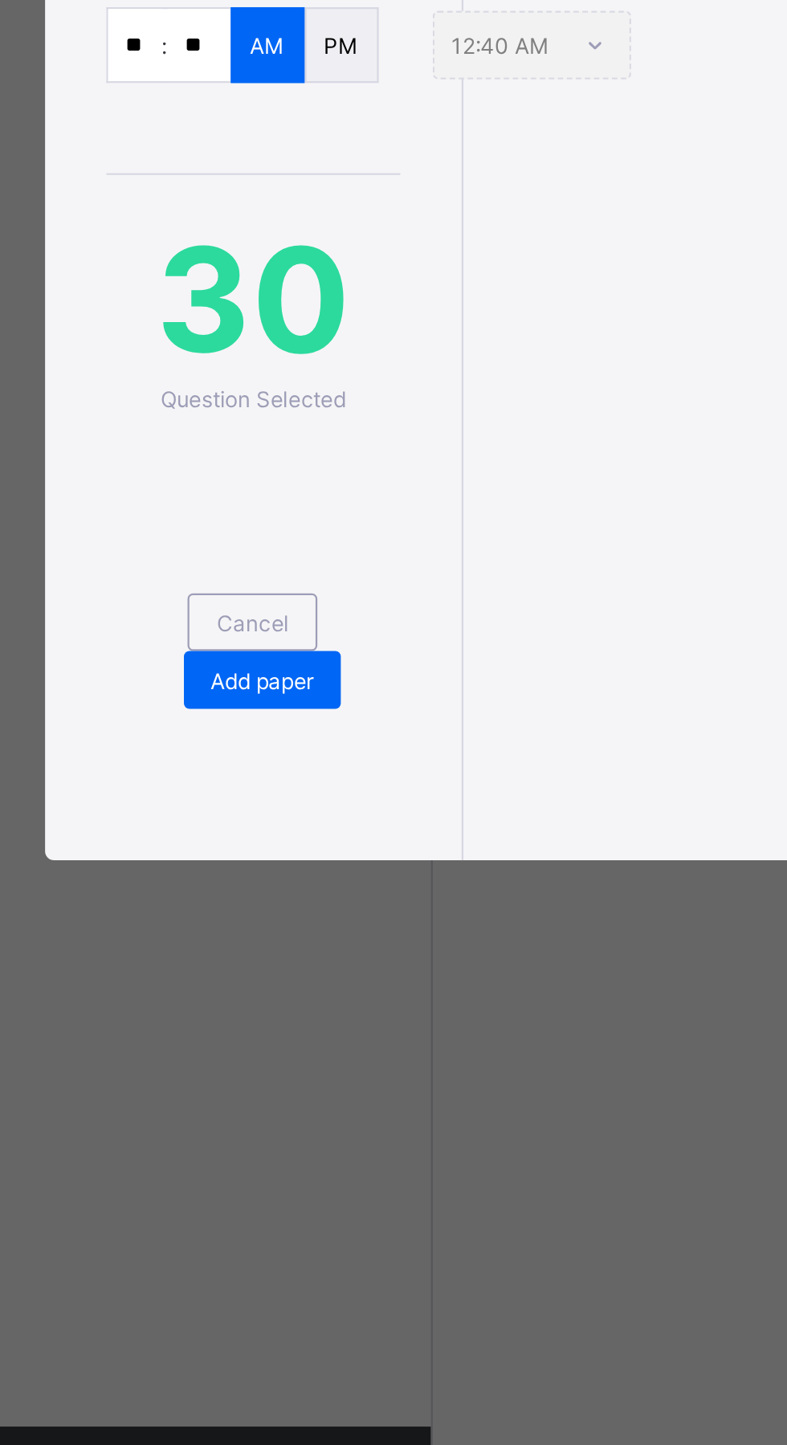
type input "**********"
click at [152, 1045] on div "Add paper" at bounding box center [117, 1032] width 70 height 26
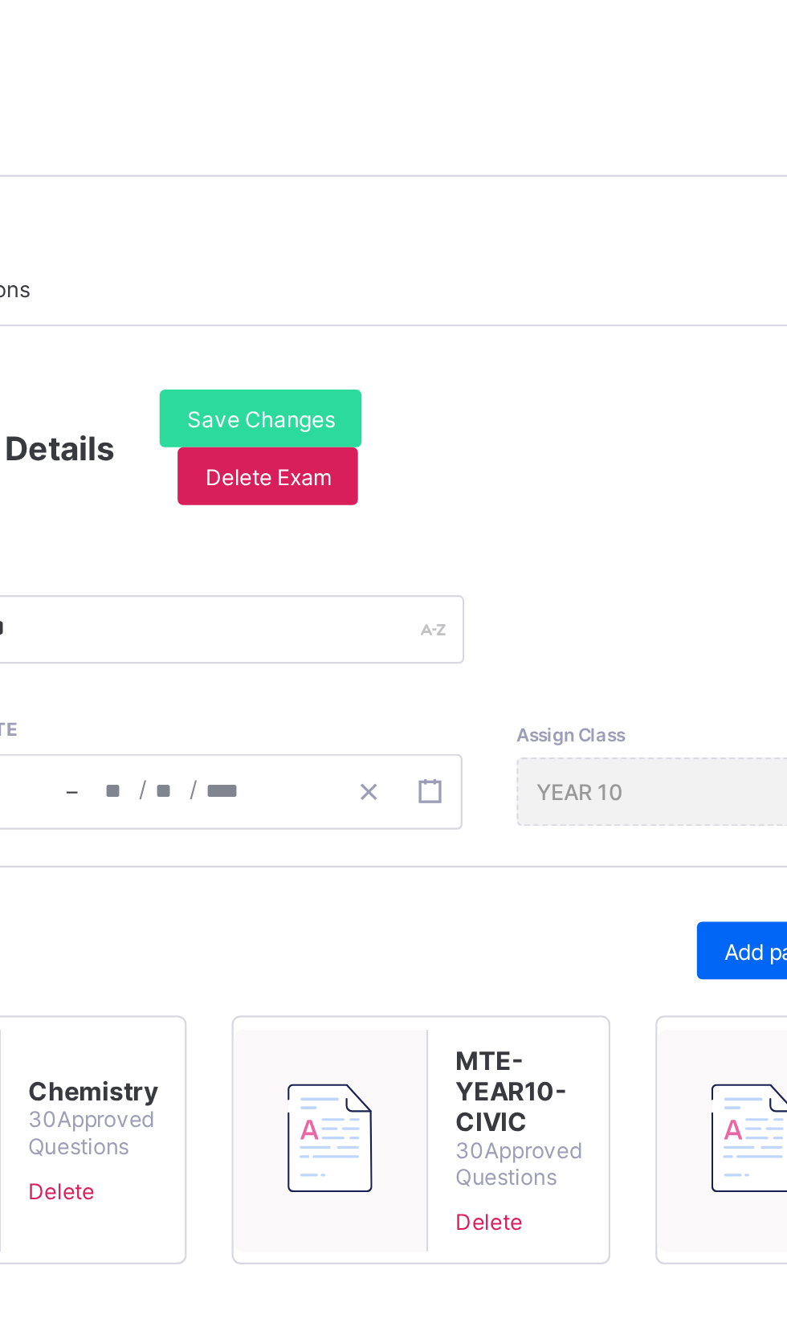
click at [450, 263] on span "Save Changes" at bounding box center [459, 265] width 66 height 12
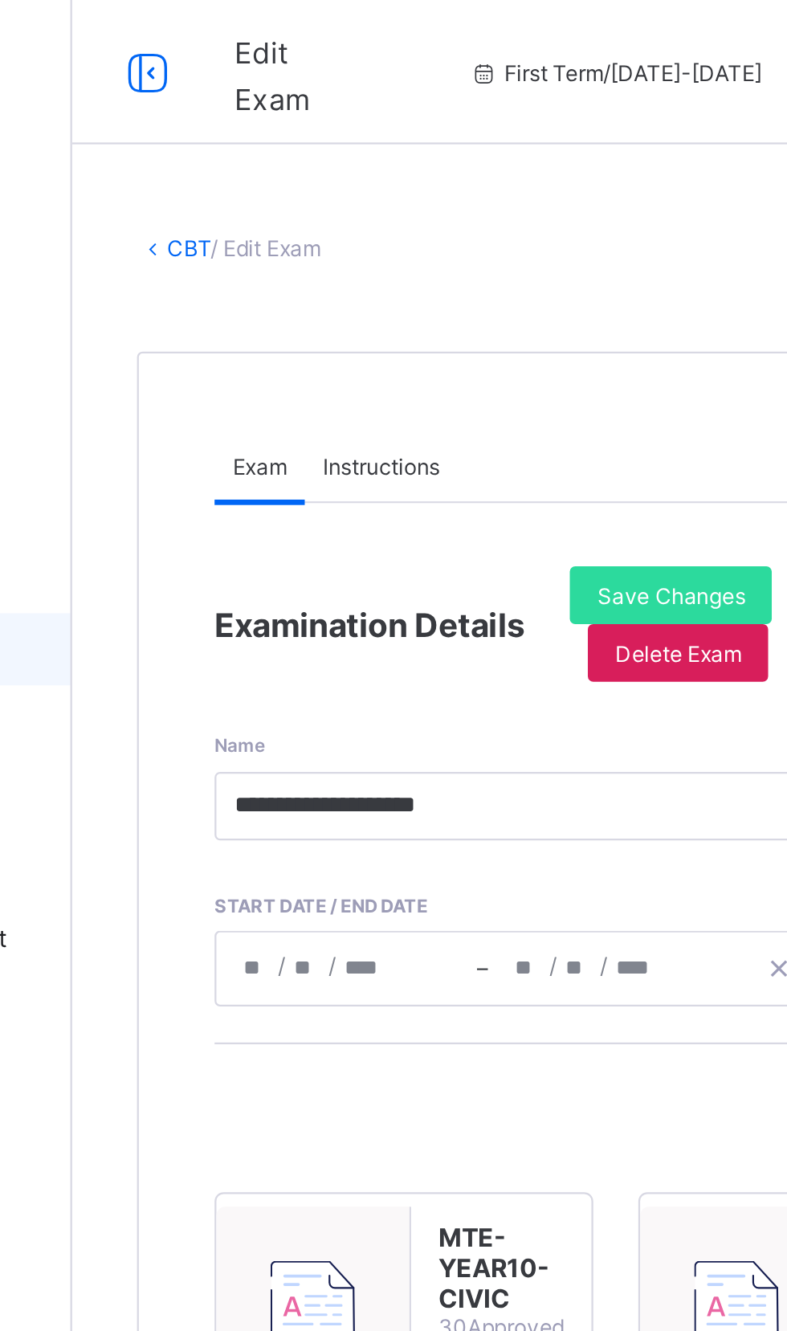
click at [236, 112] on link "CBT" at bounding box center [244, 110] width 19 height 12
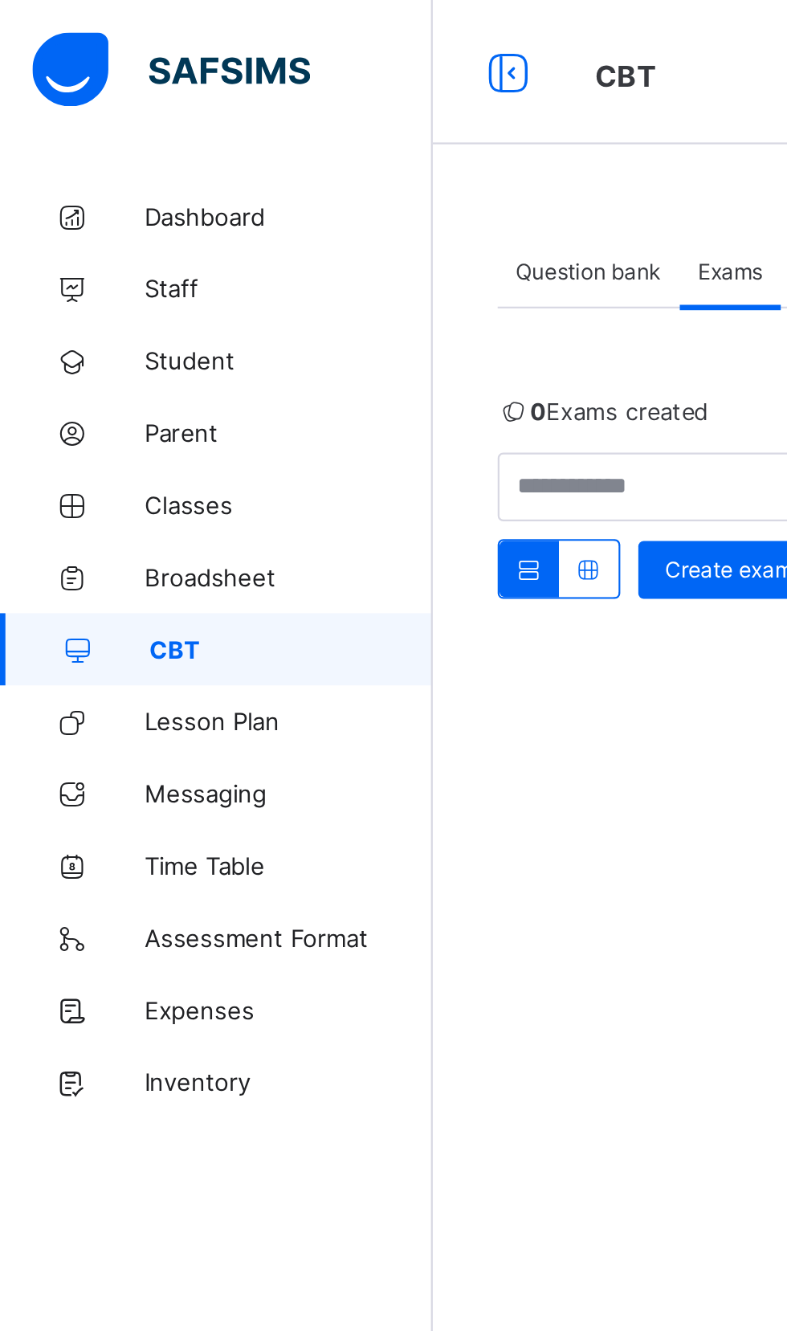
click at [86, 295] on span "CBT" at bounding box center [130, 289] width 126 height 13
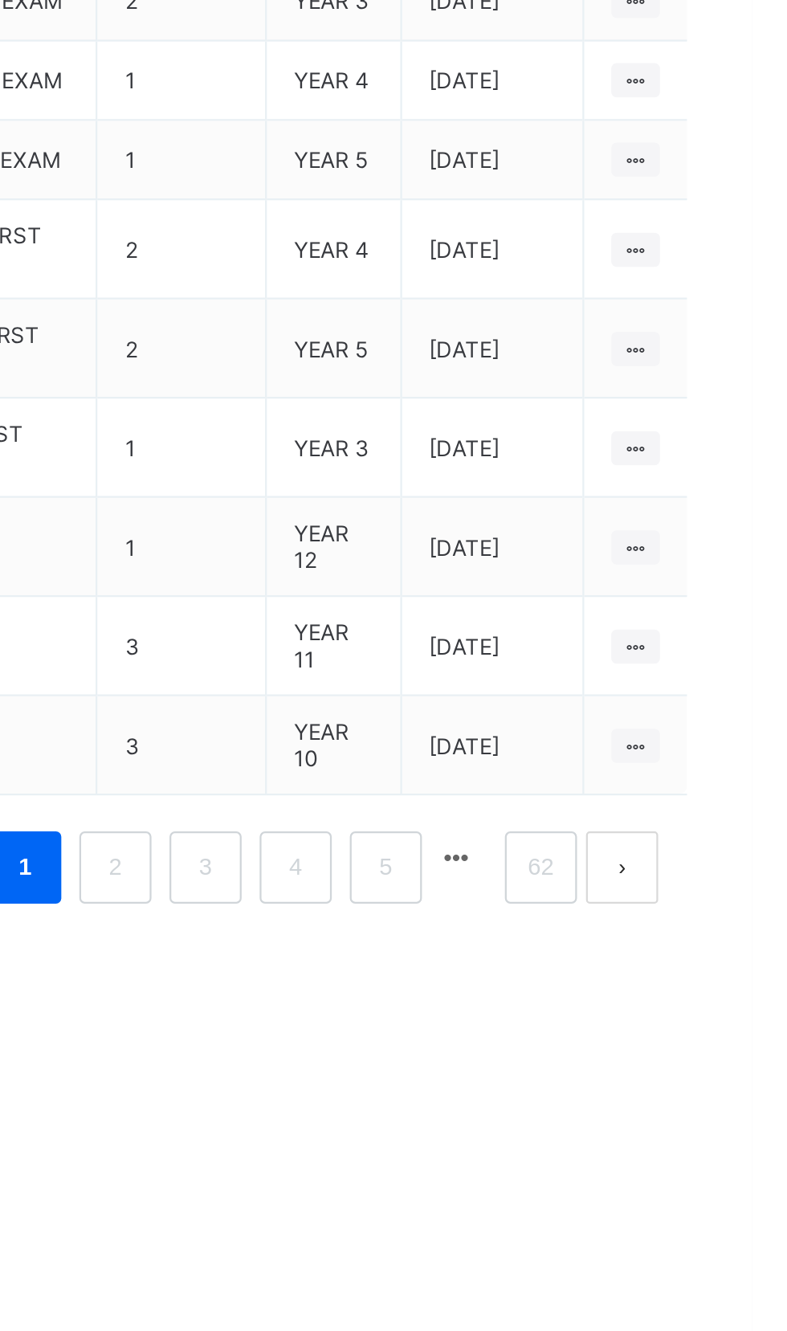
click at [0, 0] on ul "View all papers Make actvie" at bounding box center [0, 0] width 0 height 0
click at [0, 0] on div "Make actvie" at bounding box center [0, 0] width 0 height 0
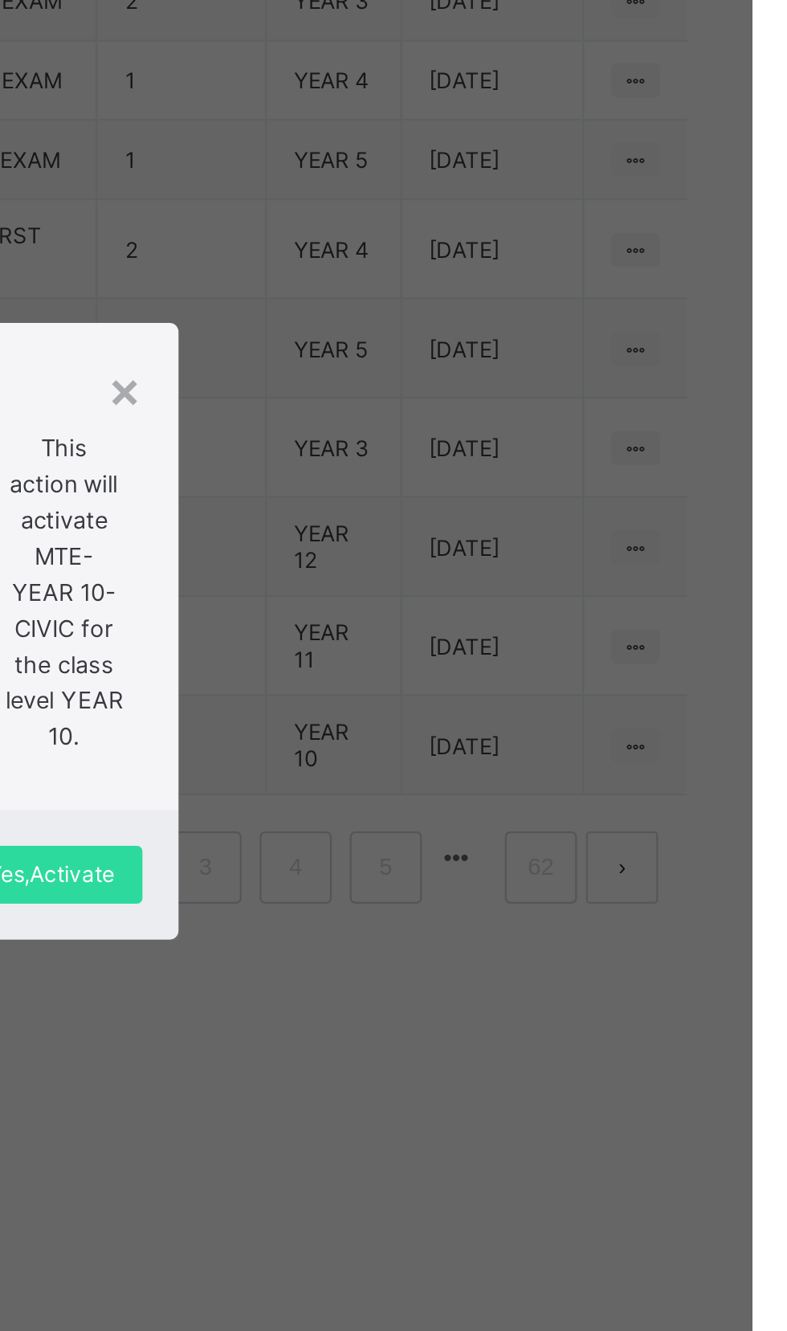
click at [504, 780] on span "Yes, Activate" at bounding box center [475, 774] width 56 height 12
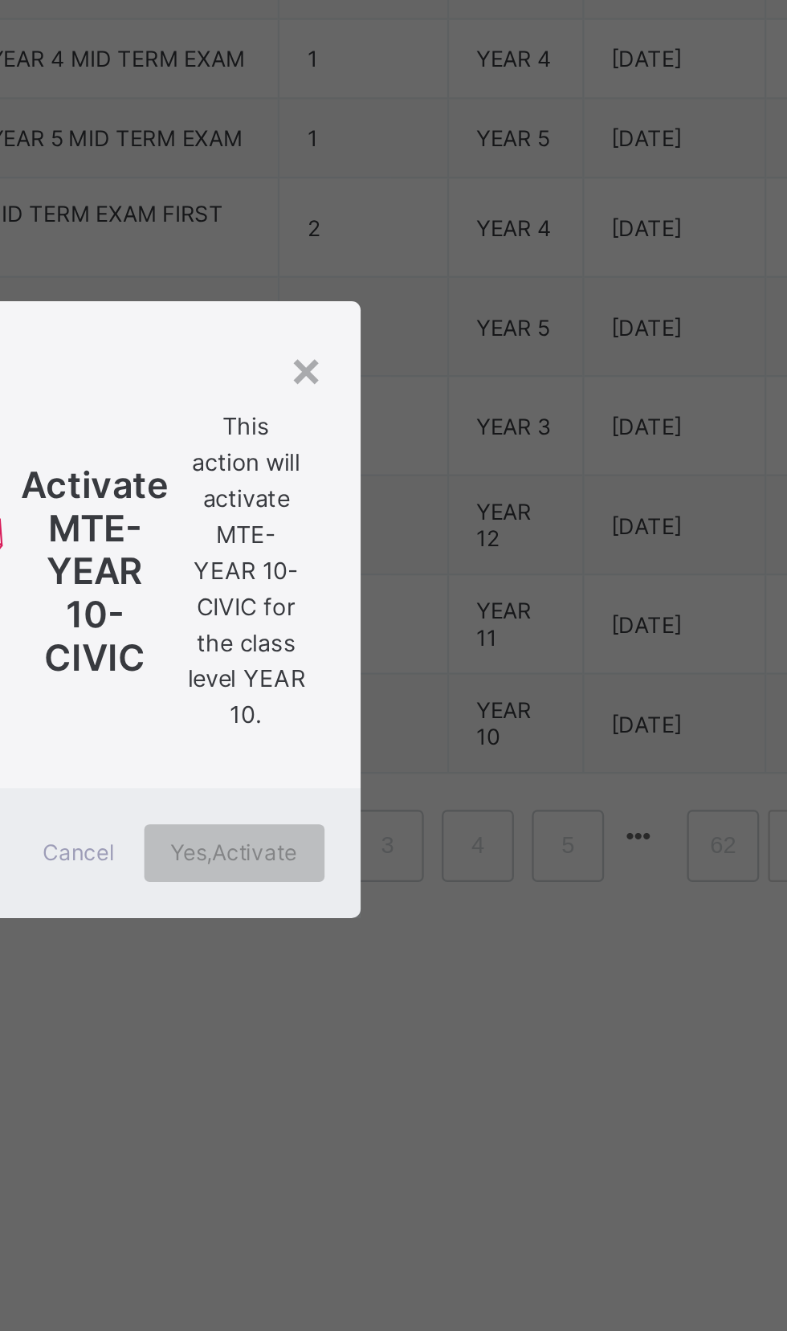
click at [443, 561] on div "× Activate MTE- YEAR 10- CIVIC This action will activate MTE- YEAR 10- CIVIC fo…" at bounding box center [393, 665] width 787 height 1331
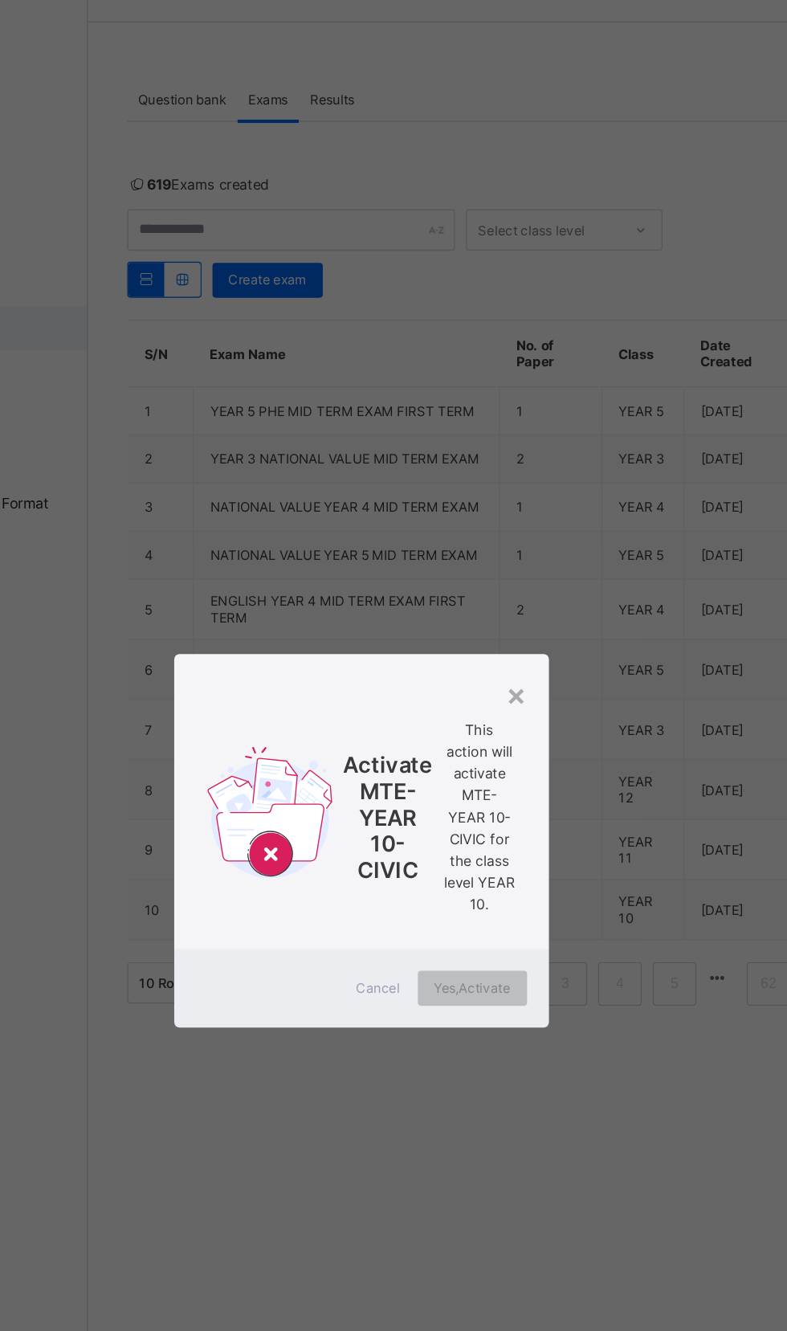
click at [577, 430] on div "× Activate MTE- YEAR 10- CIVIC This action will activate MTE- YEAR 10- CIVIC fo…" at bounding box center [393, 665] width 787 height 1331
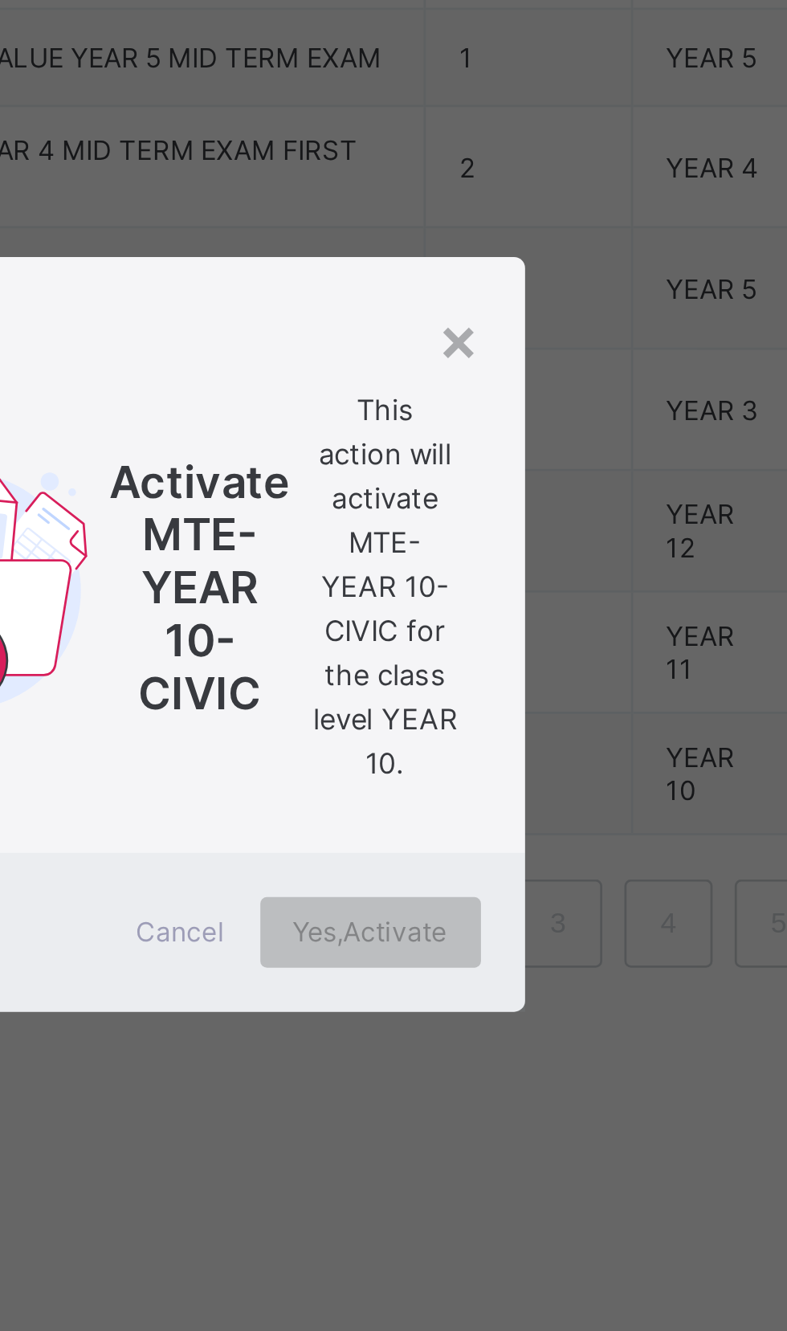
click at [554, 657] on div "× Activate MTE- YEAR 10- CIVIC This action will activate MTE- YEAR 10- CIVIC fo…" at bounding box center [393, 665] width 787 height 1331
click at [516, 572] on div "×" at bounding box center [507, 558] width 15 height 27
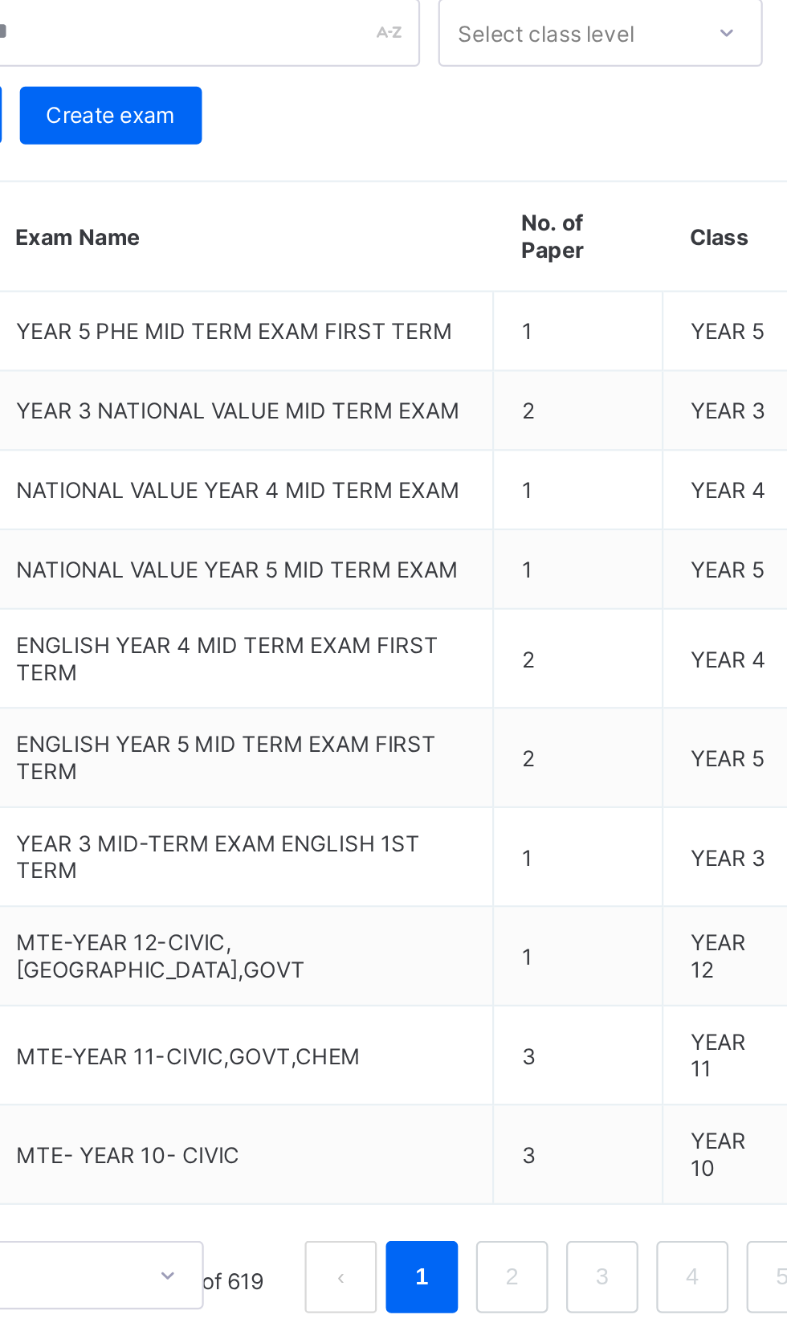
click at [369, 640] on span "MTE-YEAR 12-CIVIC,CHM,GOVT" at bounding box center [347, 628] width 129 height 24
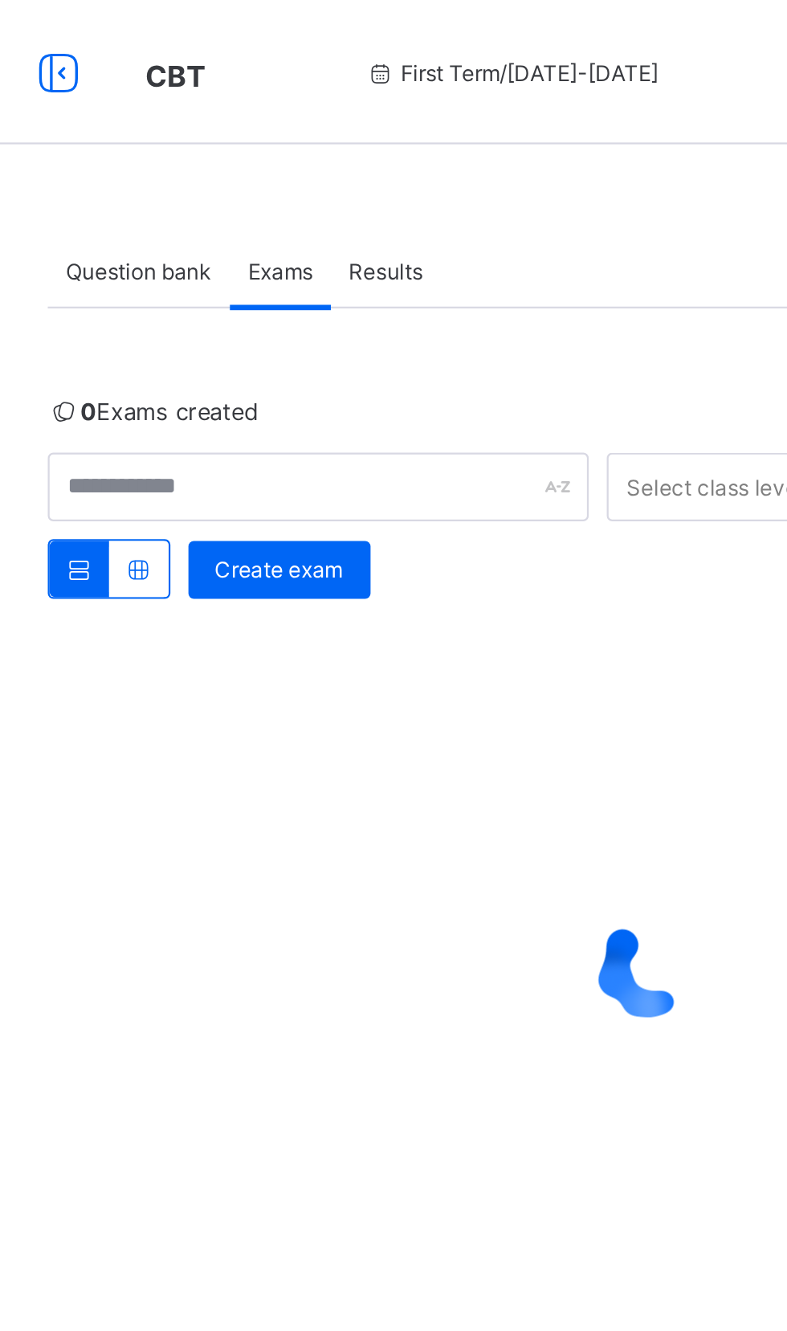
click at [323, 137] on div "Exams" at bounding box center [325, 120] width 45 height 32
click at [321, 124] on span "Exams" at bounding box center [325, 121] width 29 height 12
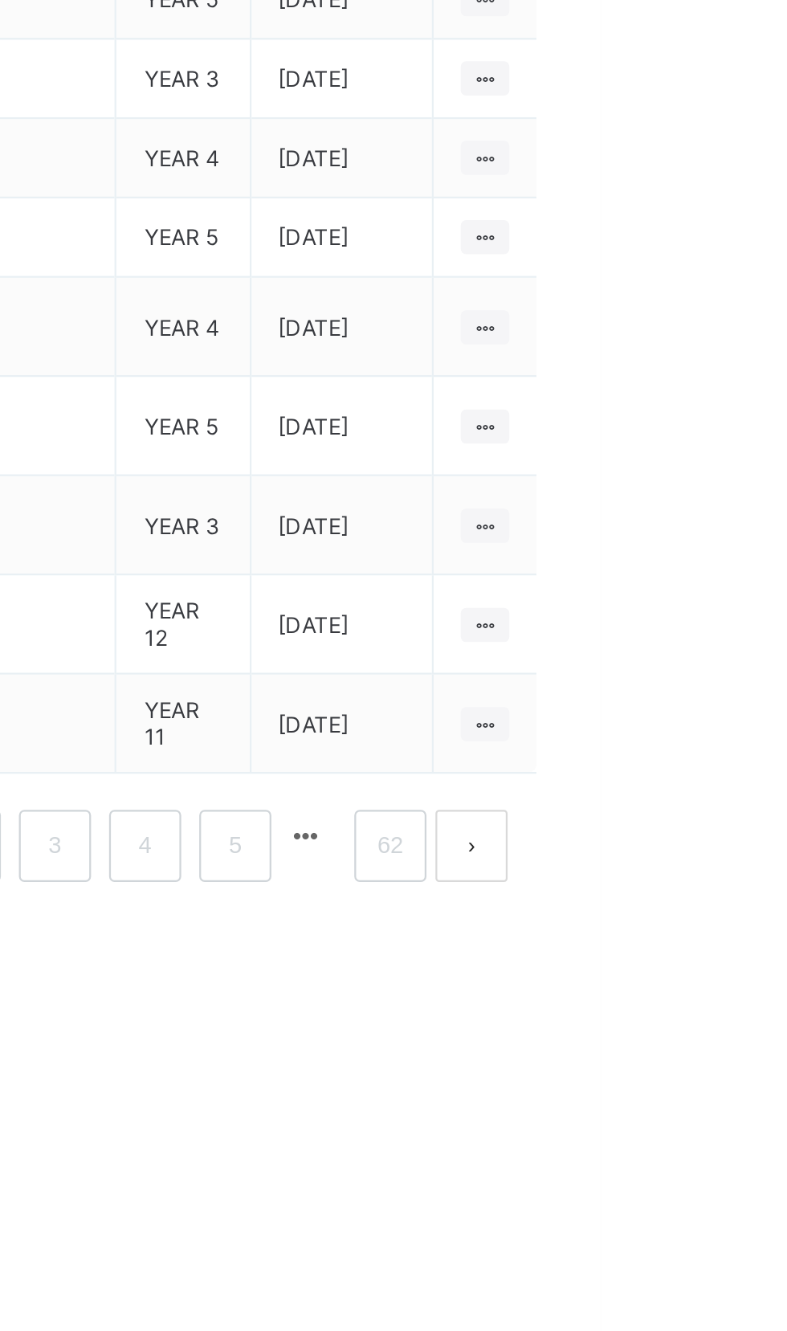
click at [0, 0] on ul "View all papers Deactivate" at bounding box center [0, 0] width 0 height 0
